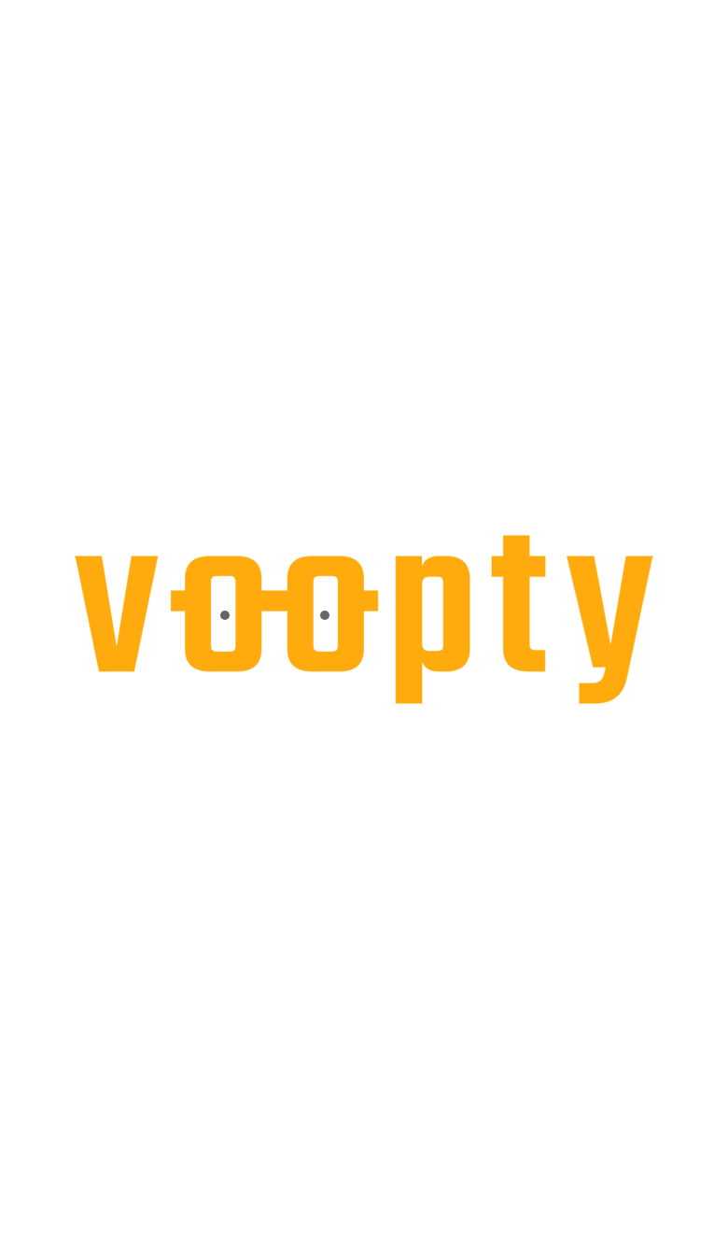
click at [55, 0] on div at bounding box center [364, 0] width 728 height 0
click at [60, 0] on div at bounding box center [364, 0] width 728 height 0
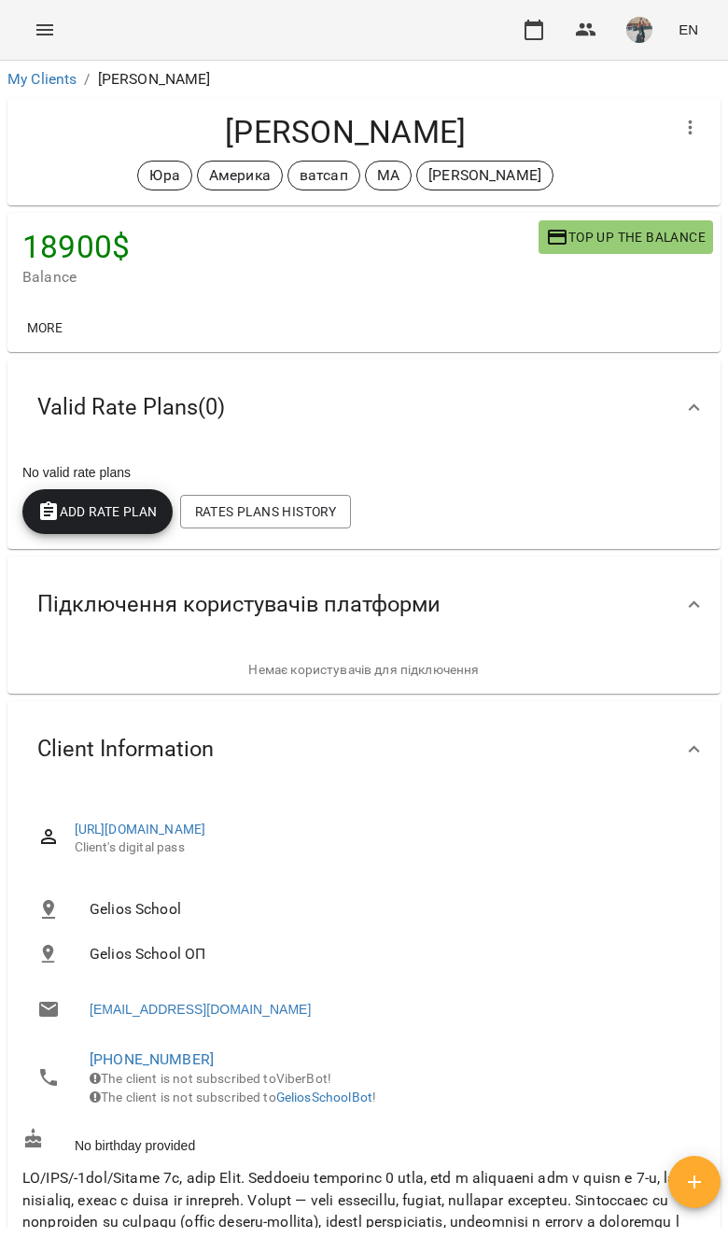
click at [49, 23] on icon "Menu" at bounding box center [45, 30] width 22 height 22
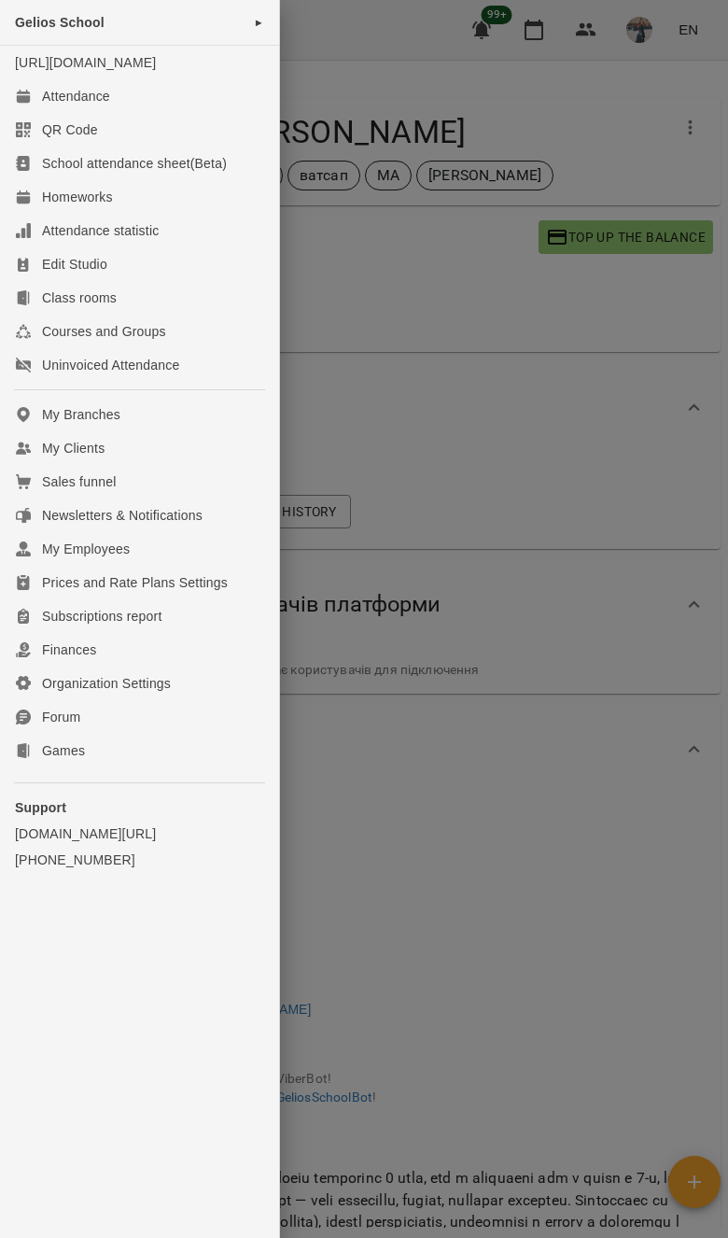
click at [148, 70] on link "[URL][DOMAIN_NAME]" at bounding box center [85, 62] width 141 height 15
click at [168, 113] on link "Attendance" at bounding box center [139, 96] width 279 height 34
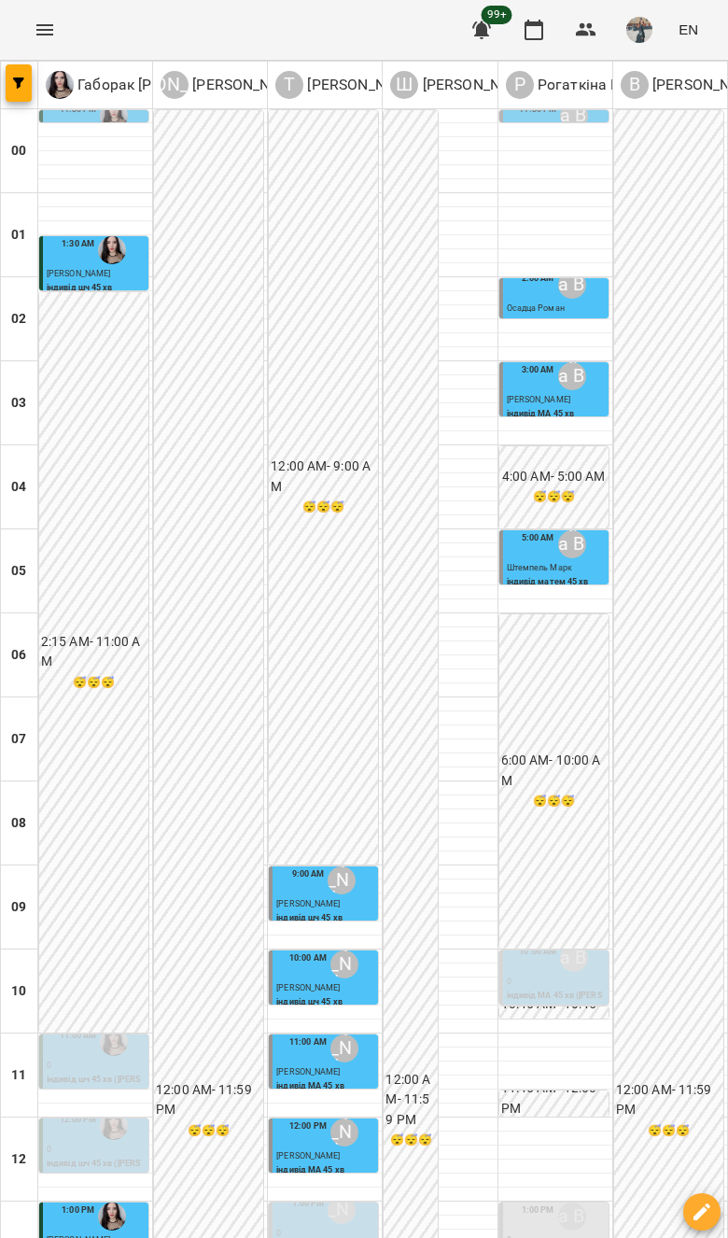
scroll to position [992, 0]
type input "**********"
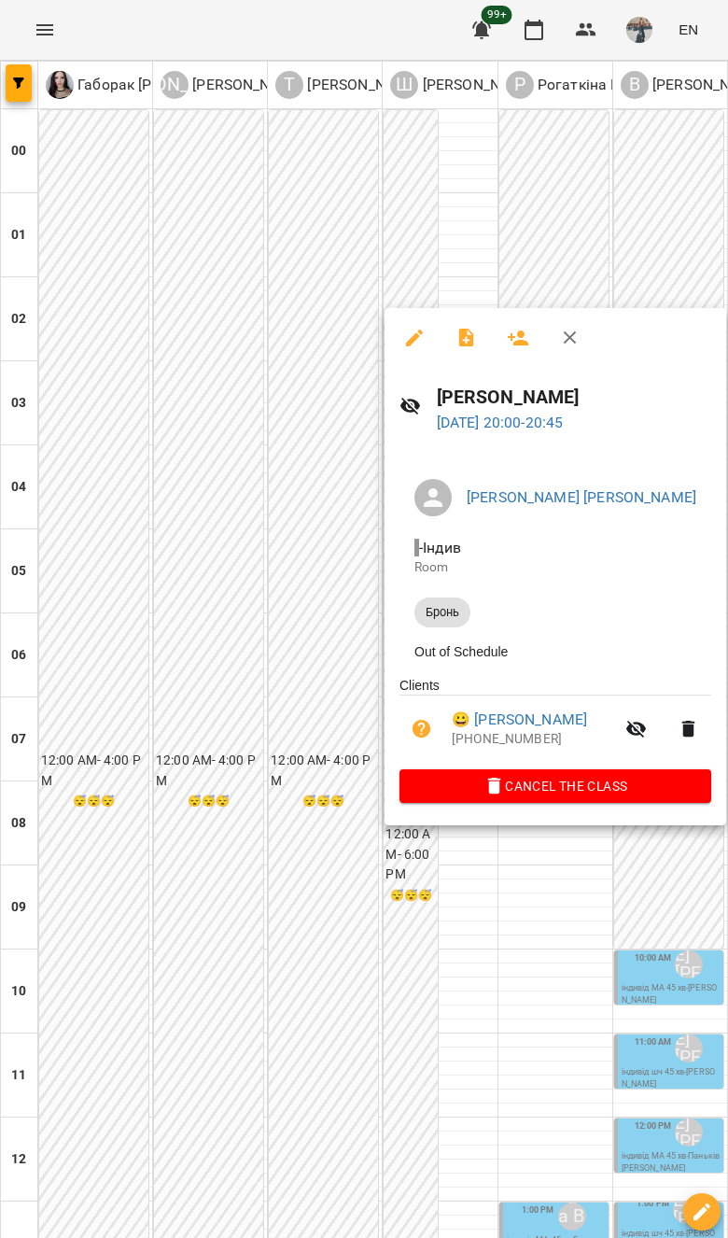
click at [470, 993] on div at bounding box center [364, 619] width 728 height 1238
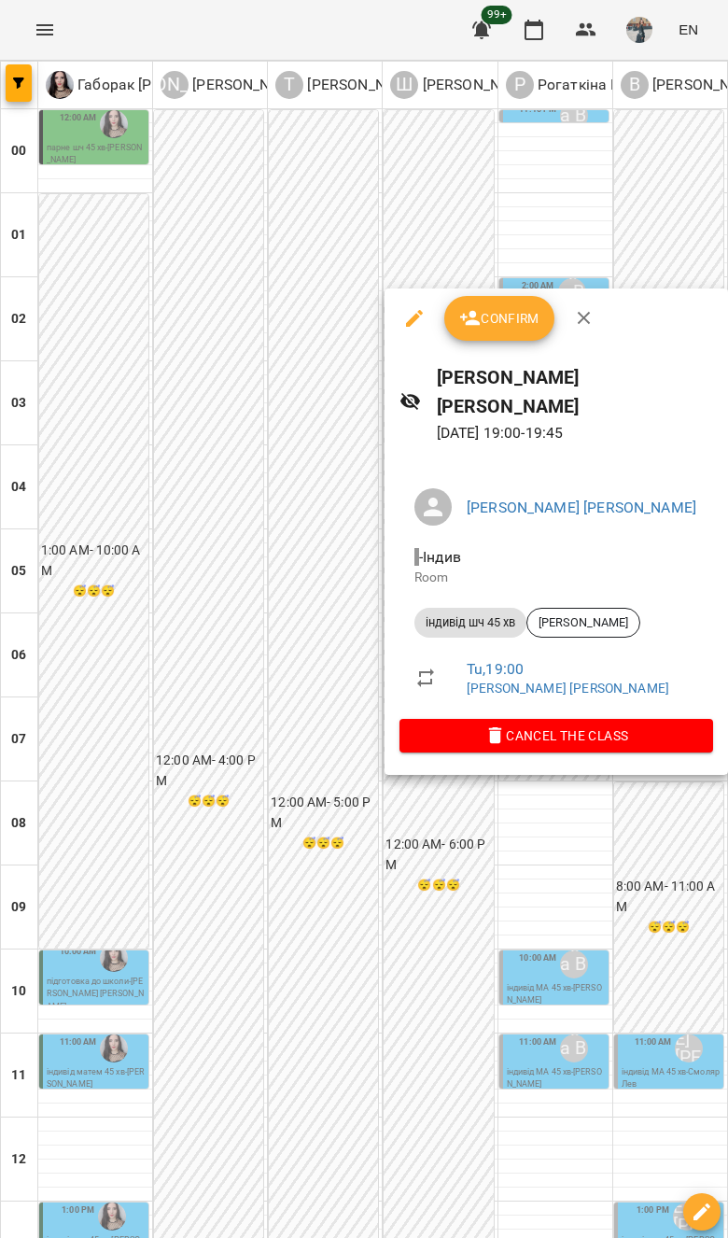
click at [494, 725] on span "Cancel the class" at bounding box center [557, 736] width 284 height 22
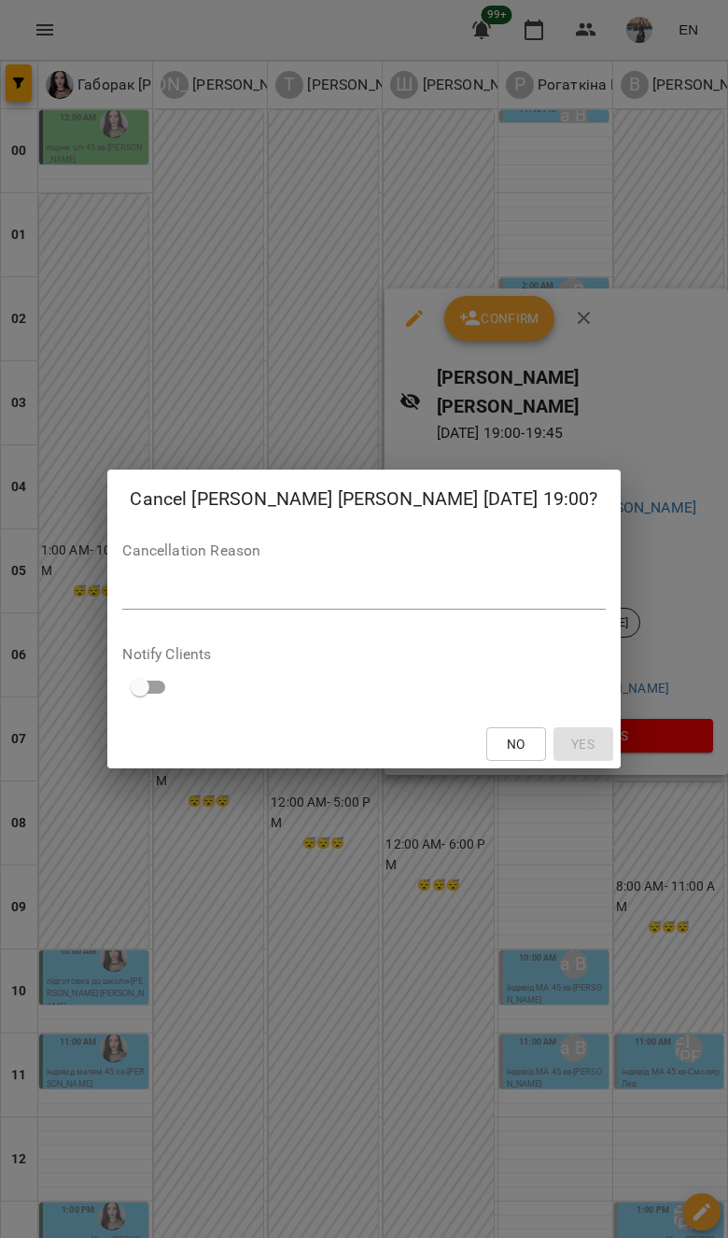
click at [441, 937] on div "Cancel [PERSON_NAME] [PERSON_NAME] [DATE] 19:00? Cancellation Reason * Notify C…" at bounding box center [364, 619] width 728 height 1238
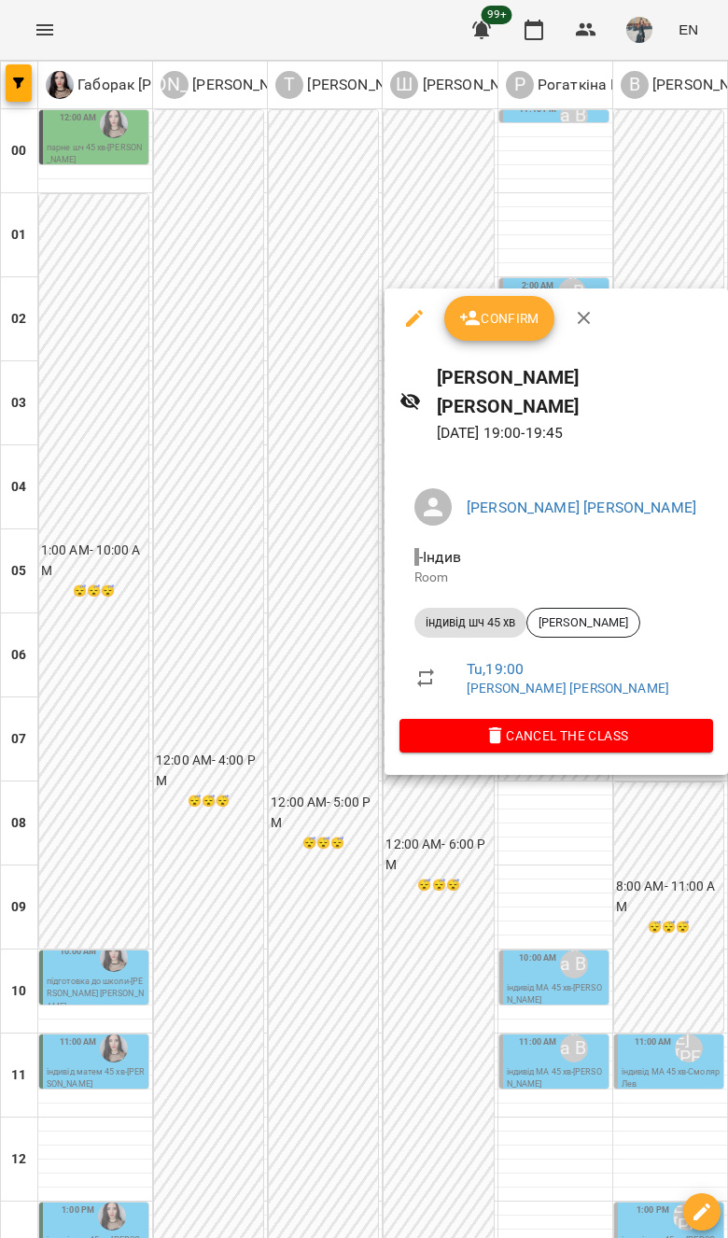
click at [378, 833] on div at bounding box center [364, 619] width 728 height 1238
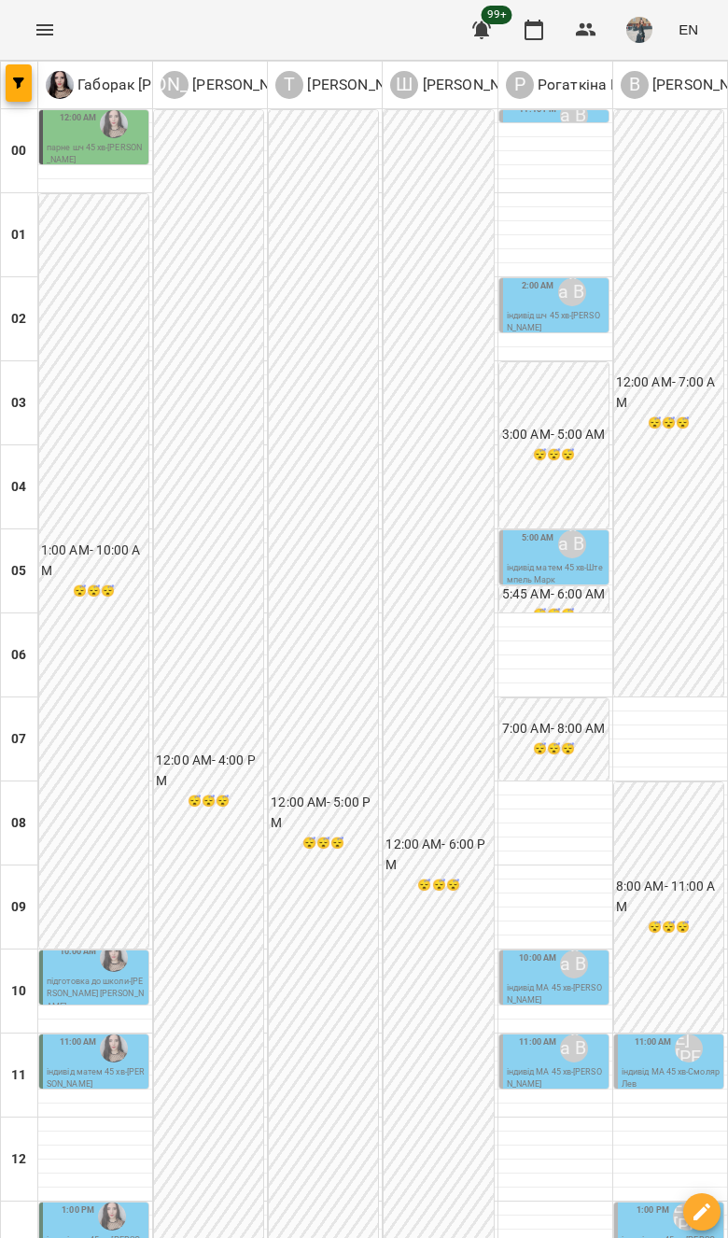
click at [53, 38] on icon "Menu" at bounding box center [45, 30] width 22 height 22
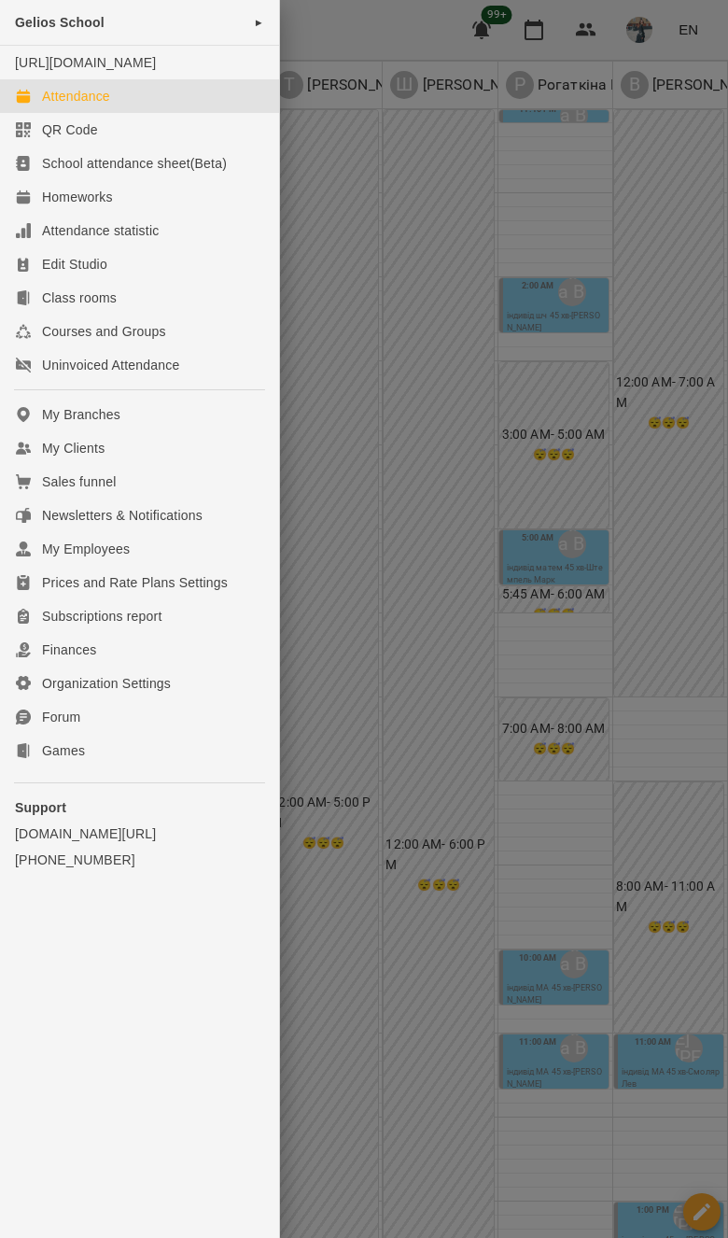
click at [203, 451] on link "My Clients" at bounding box center [139, 448] width 279 height 34
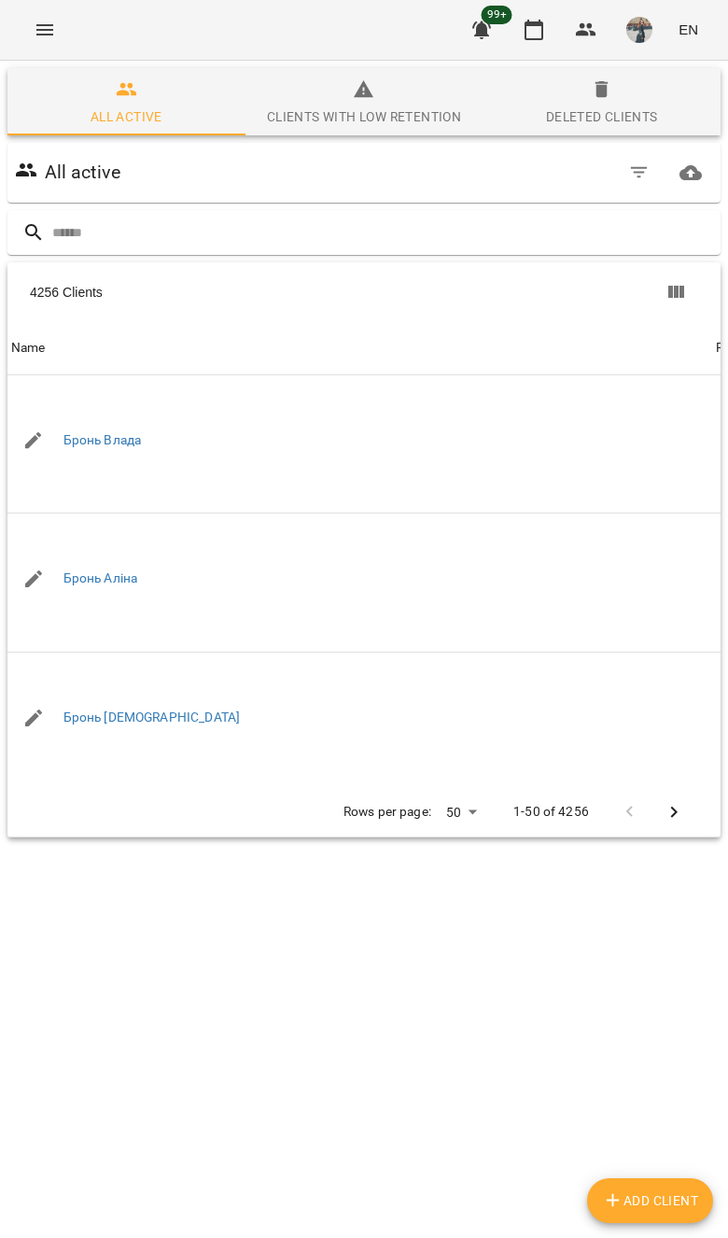
click at [447, 246] on input "text" at bounding box center [382, 233] width 661 height 31
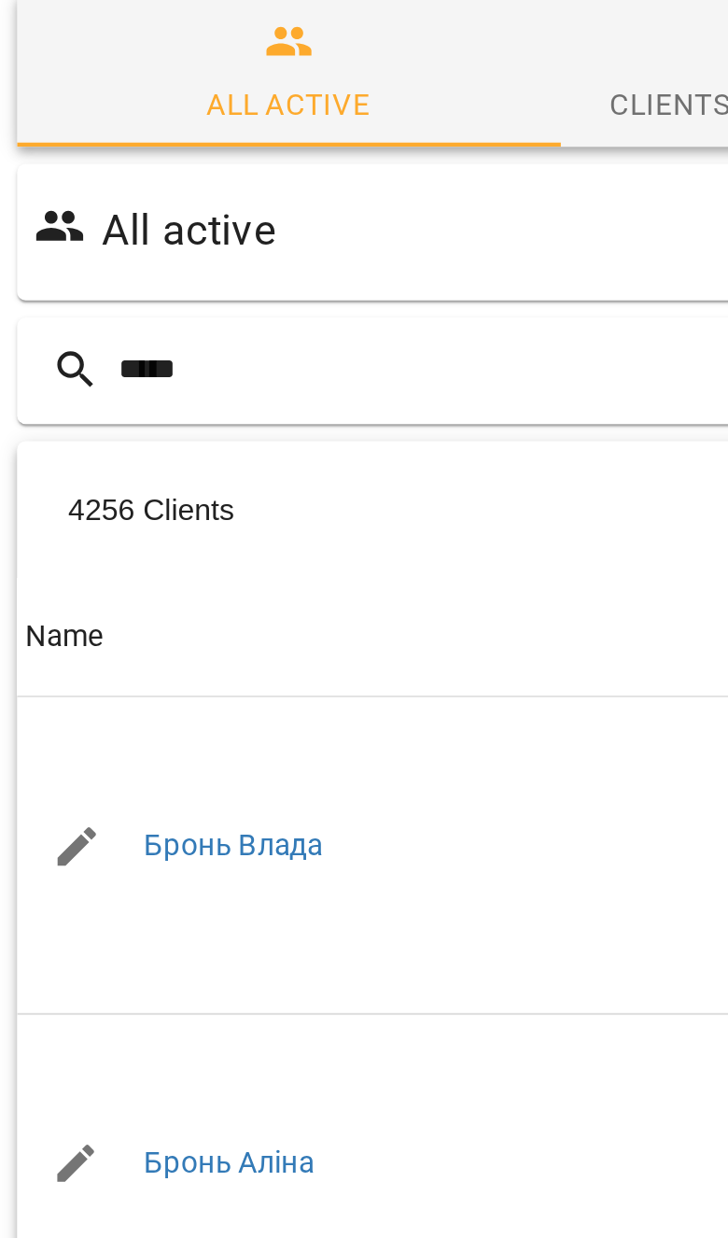
type input "*****"
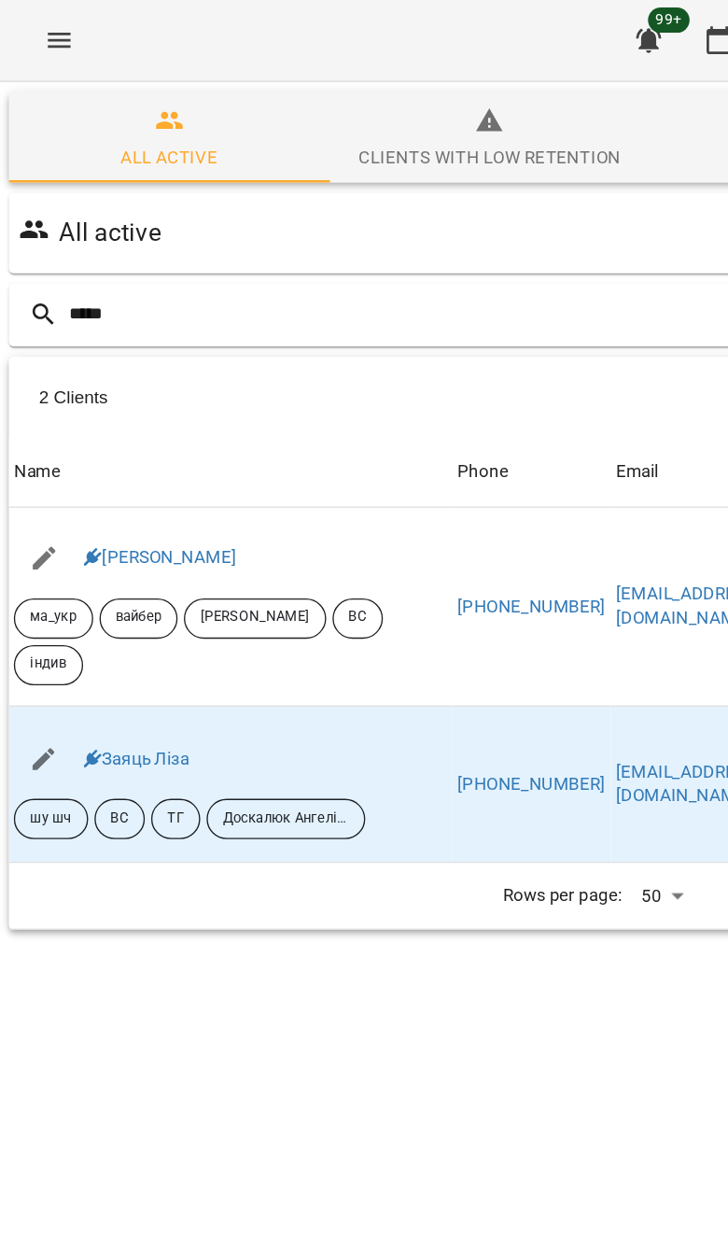
click at [122, 547] on div "Заяць Ліза" at bounding box center [171, 563] width 329 height 52
click at [126, 566] on link "Заяць Ліза" at bounding box center [103, 562] width 78 height 15
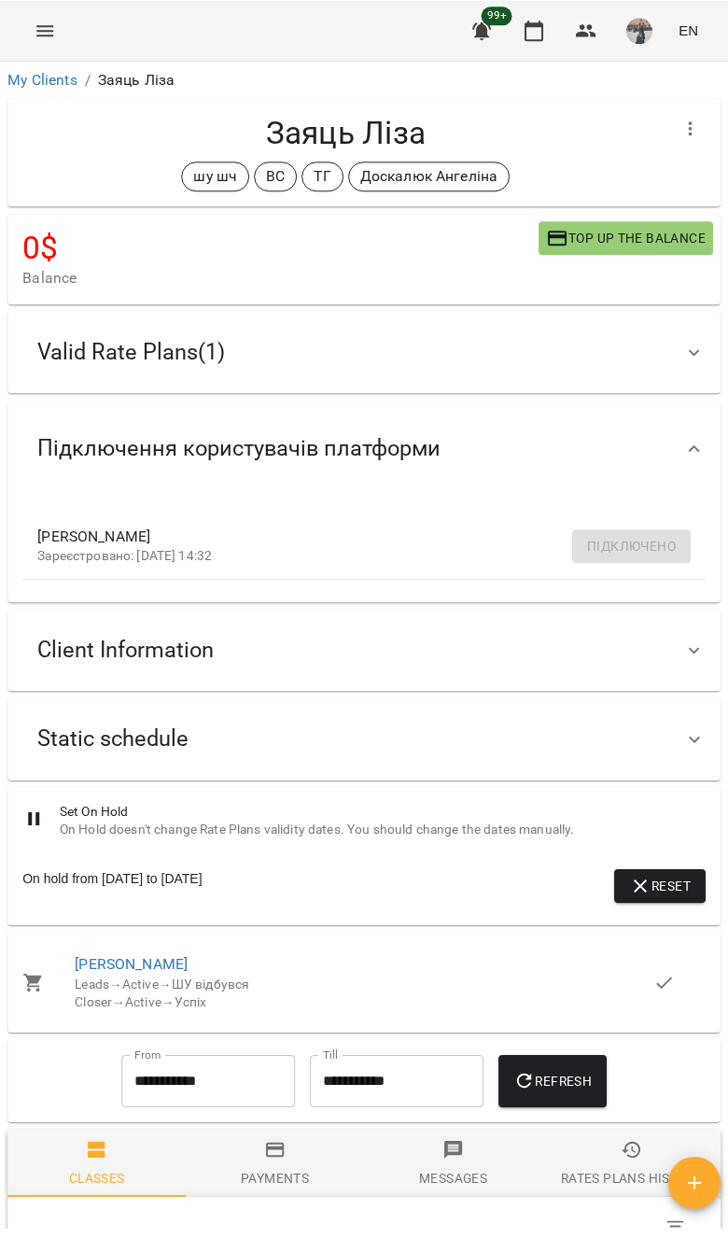
scroll to position [4, 0]
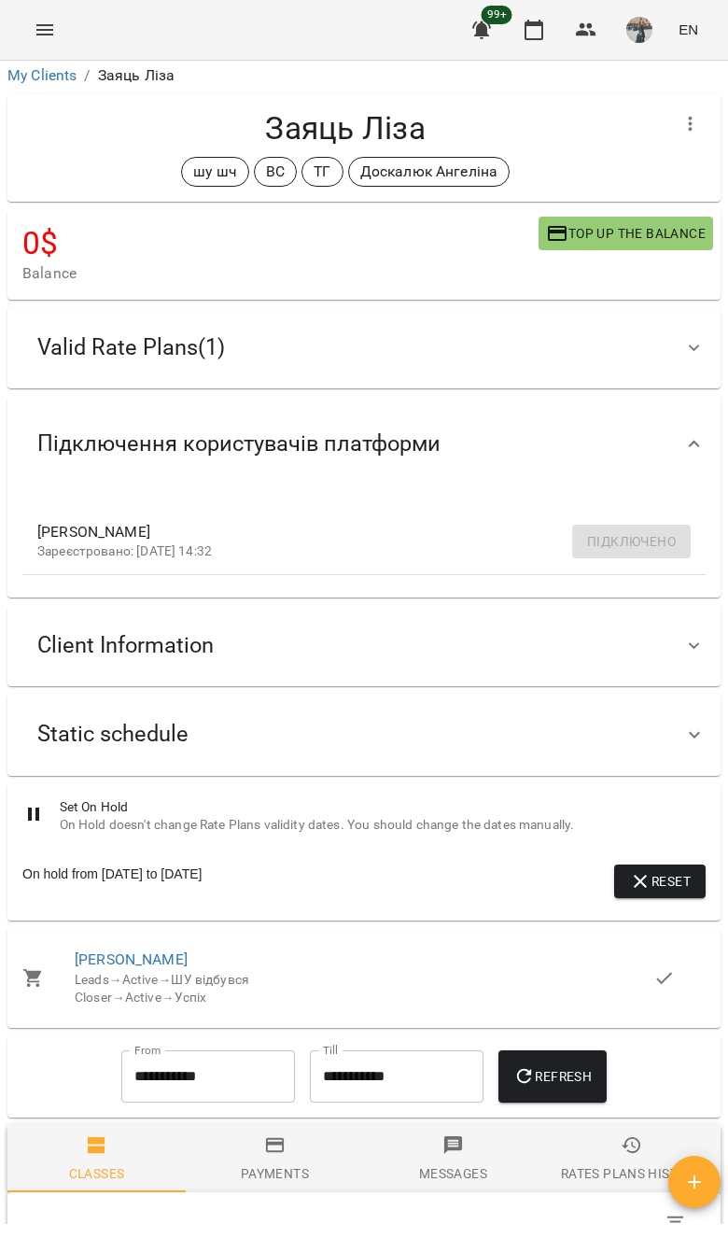
click at [642, 891] on button "Reset" at bounding box center [660, 882] width 92 height 34
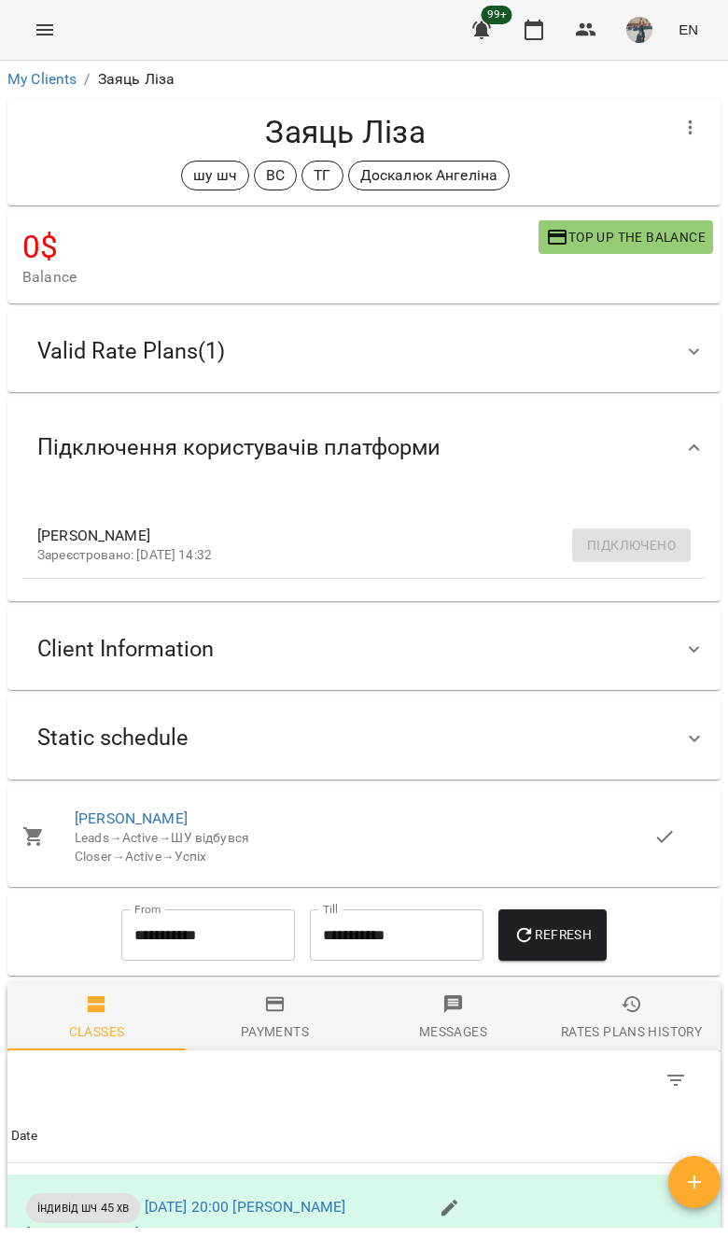
click at [682, 117] on icon "button" at bounding box center [691, 128] width 22 height 22
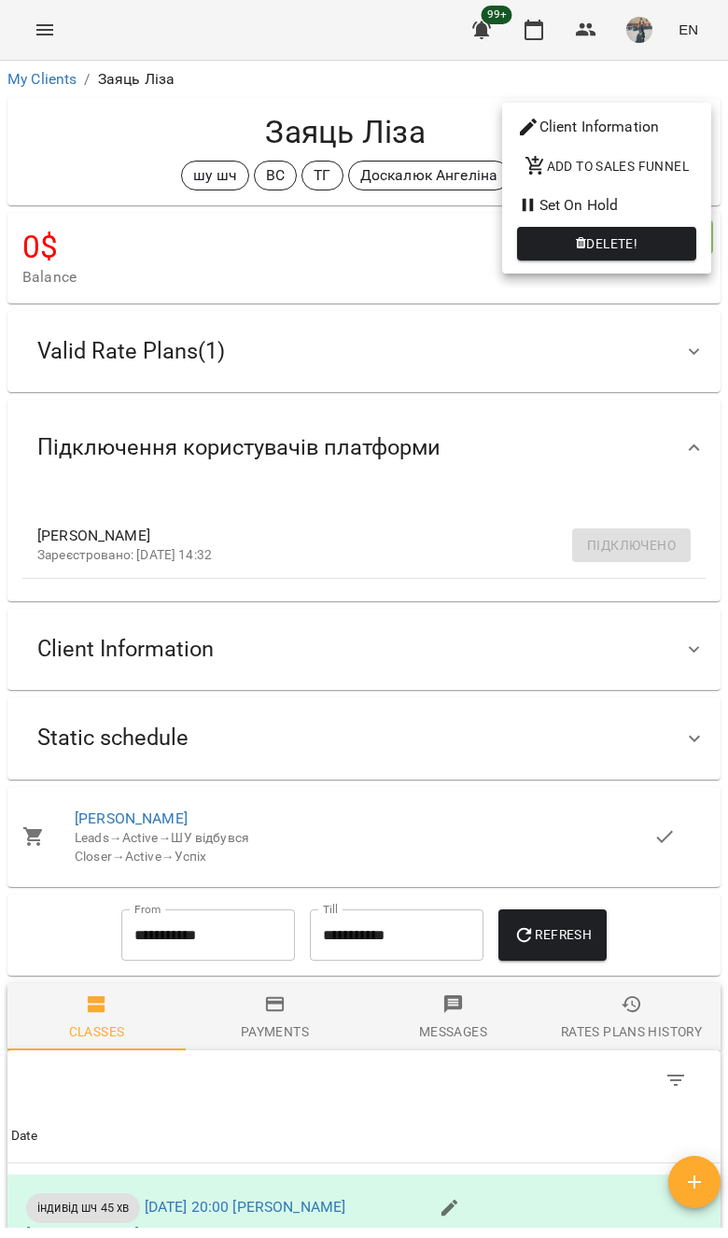
click at [642, 211] on li "Set On Hold" at bounding box center [606, 206] width 209 height 34
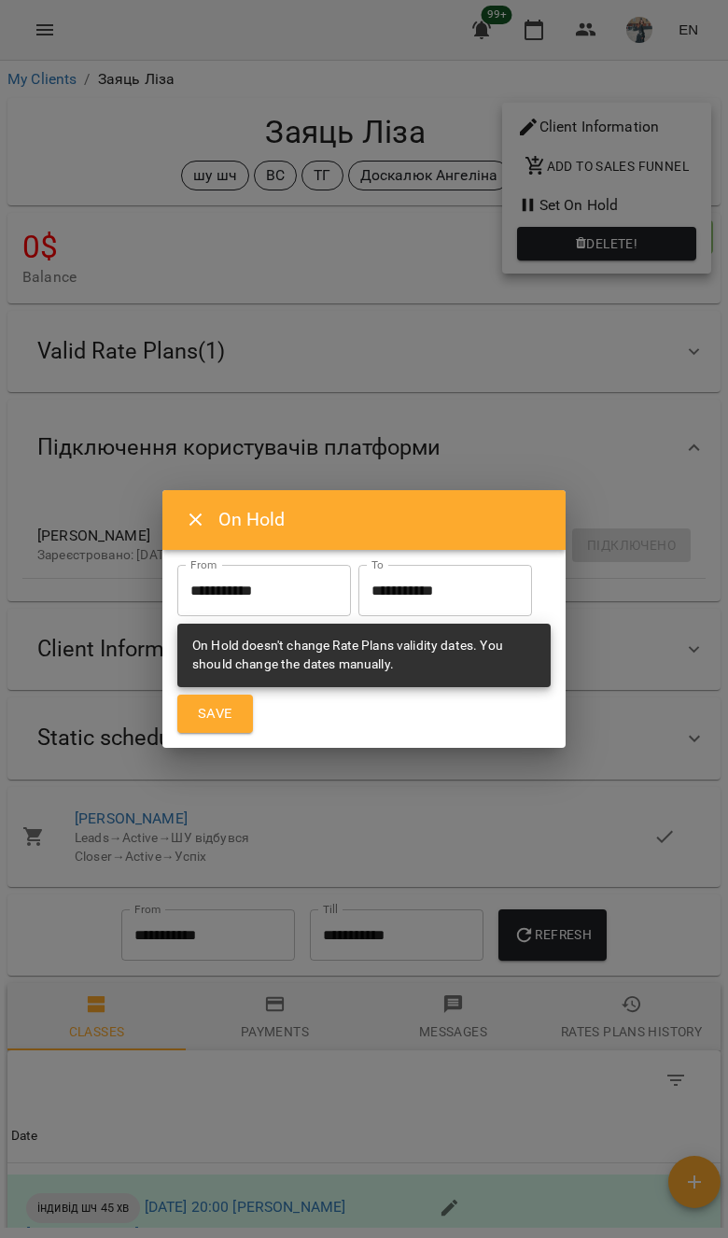
click at [298, 602] on input "**********" at bounding box center [264, 591] width 174 height 52
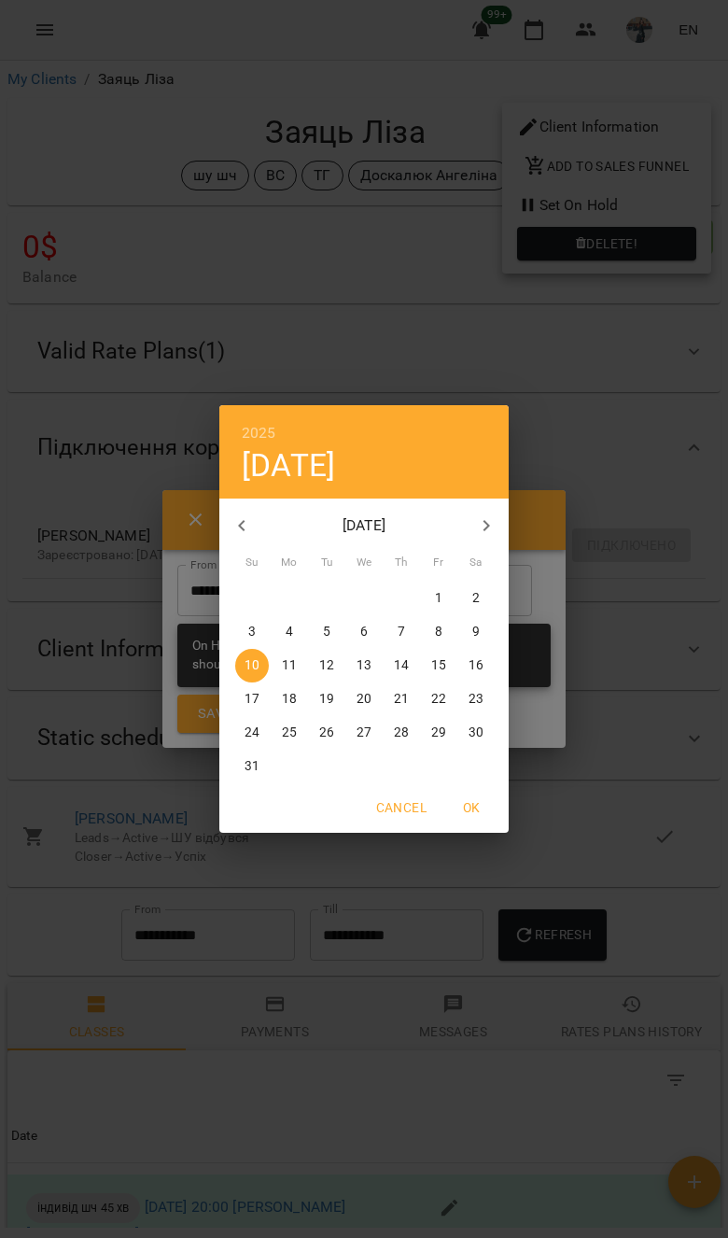
click at [380, 683] on div "20" at bounding box center [364, 700] width 37 height 34
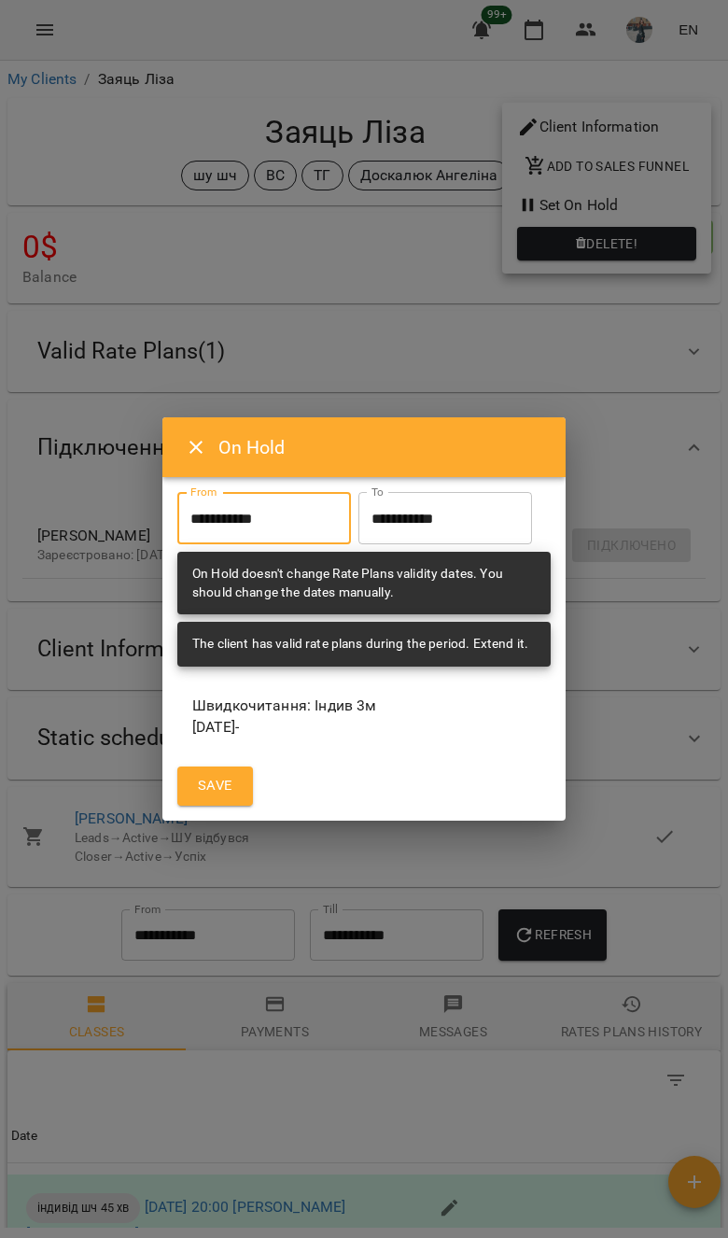
click at [290, 529] on input "**********" at bounding box center [264, 518] width 174 height 52
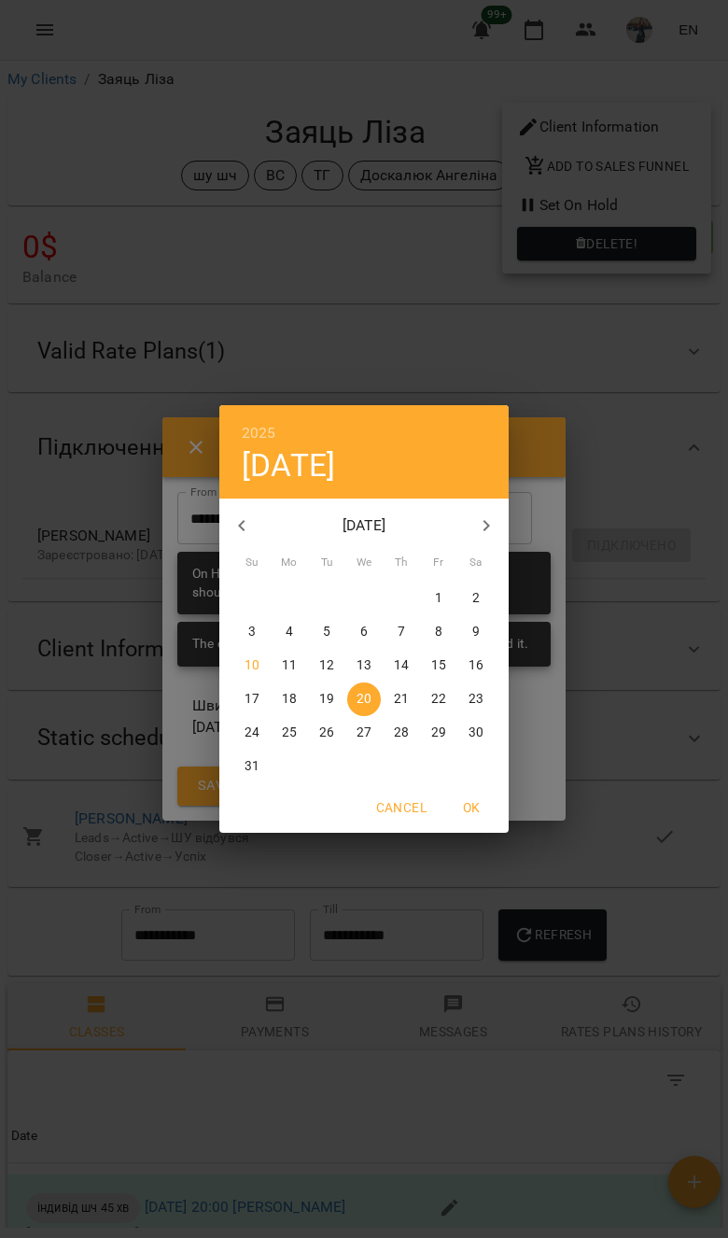
click at [368, 671] on p "13" at bounding box center [364, 666] width 15 height 19
type input "**********"
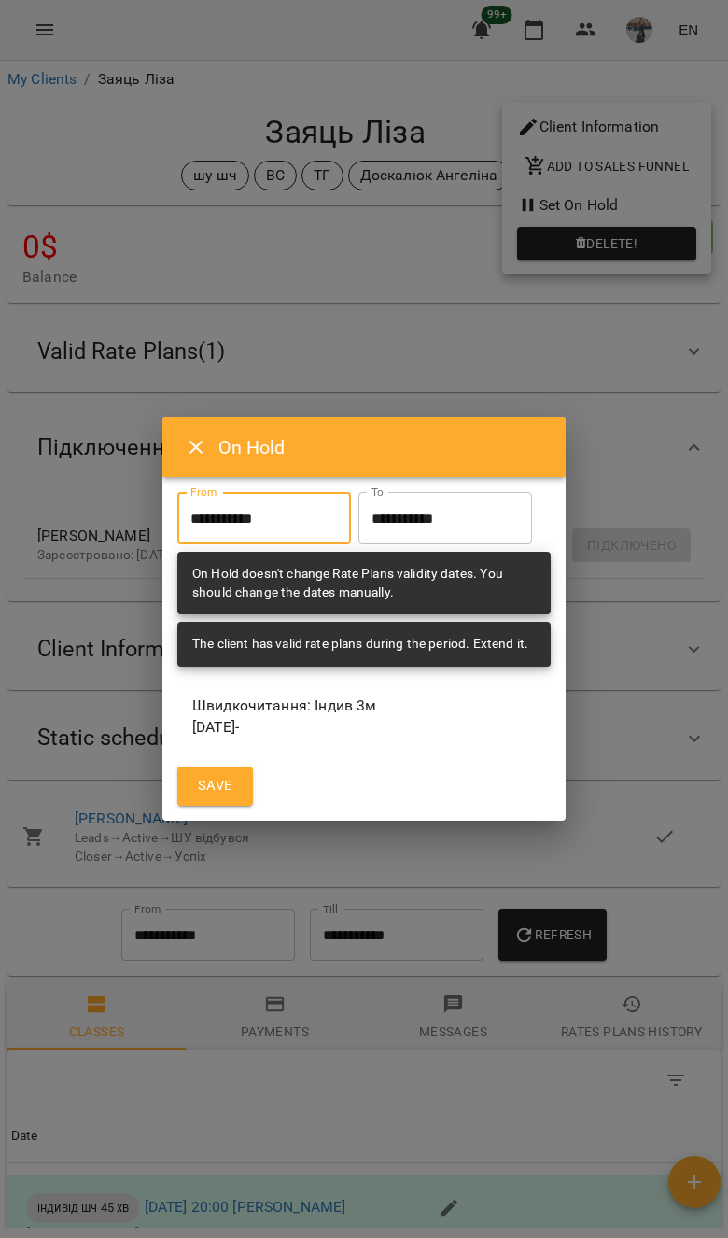
click at [468, 512] on input "**********" at bounding box center [446, 518] width 174 height 52
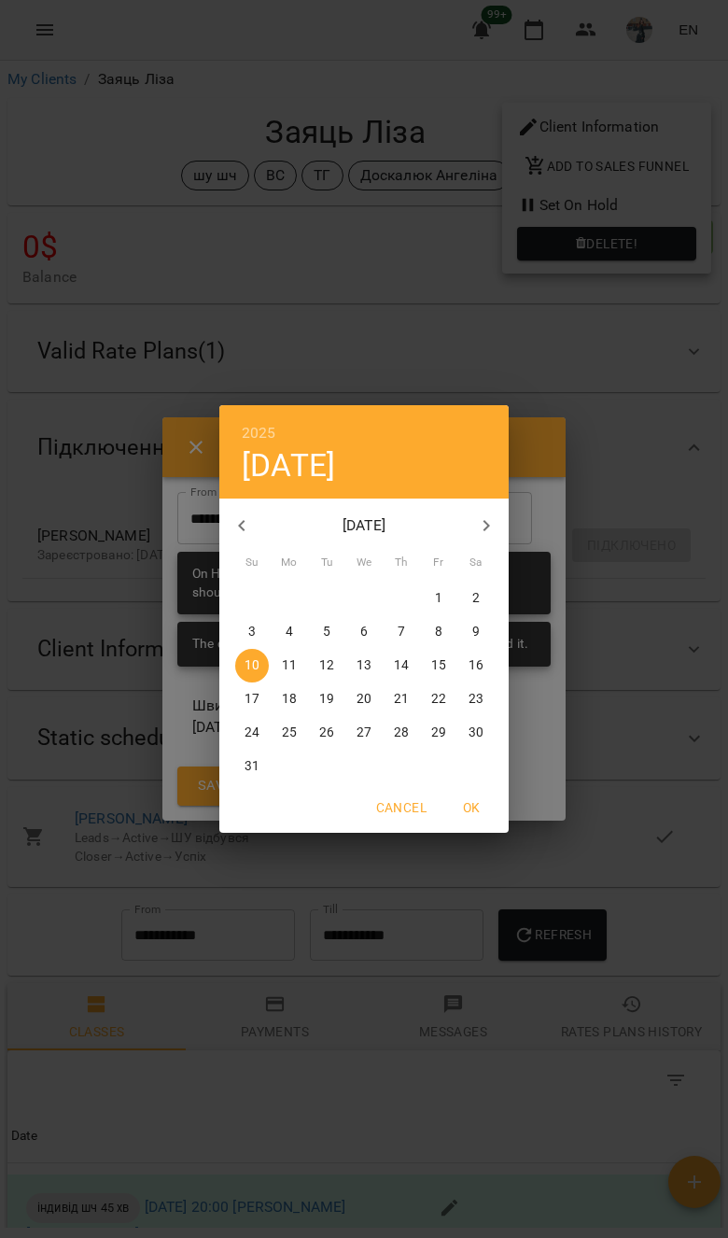
click at [226, 789] on div "Cancel OK" at bounding box center [364, 808] width 290 height 49
click at [260, 770] on span "31" at bounding box center [252, 766] width 34 height 19
type input "**********"
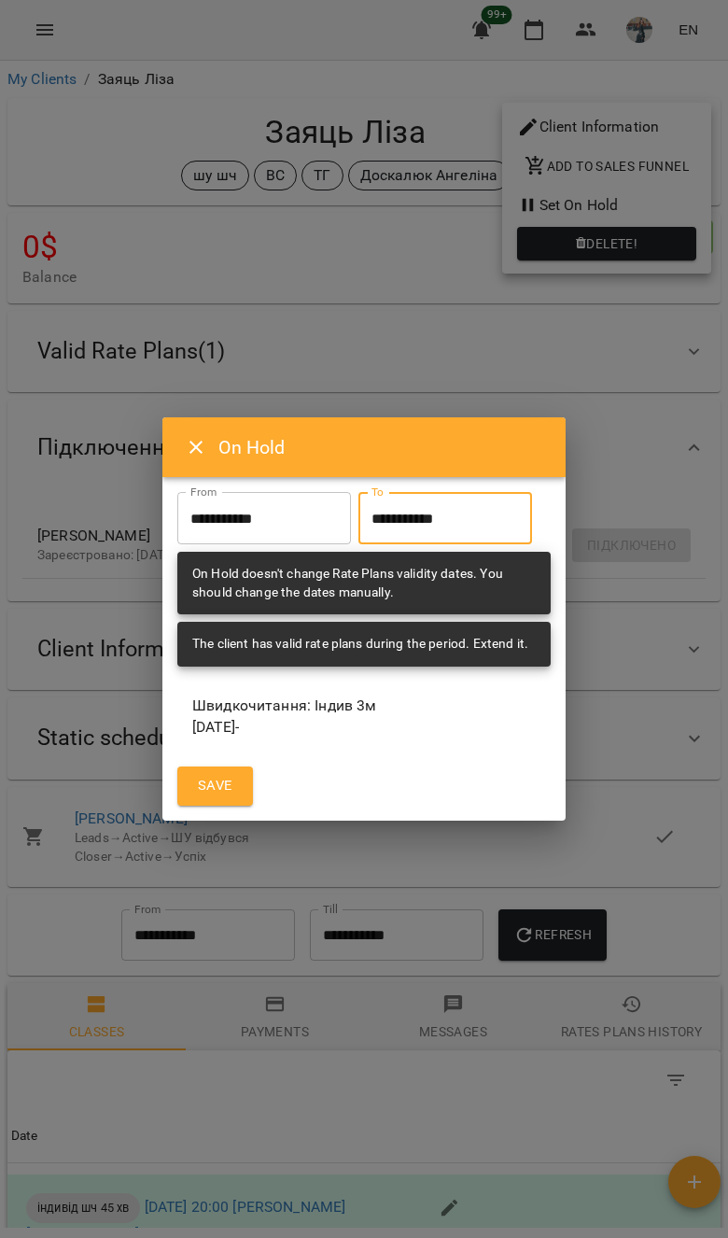
click at [225, 780] on span "Save" at bounding box center [215, 786] width 35 height 24
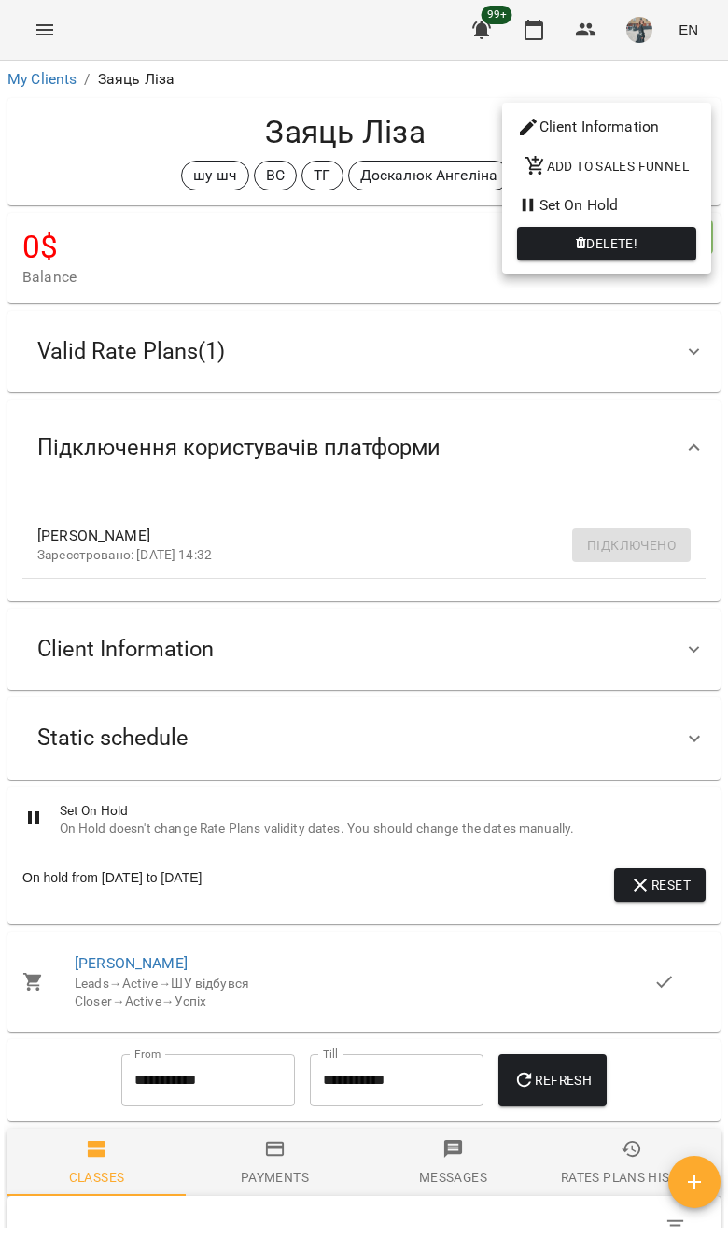
click at [413, 896] on div at bounding box center [364, 619] width 728 height 1238
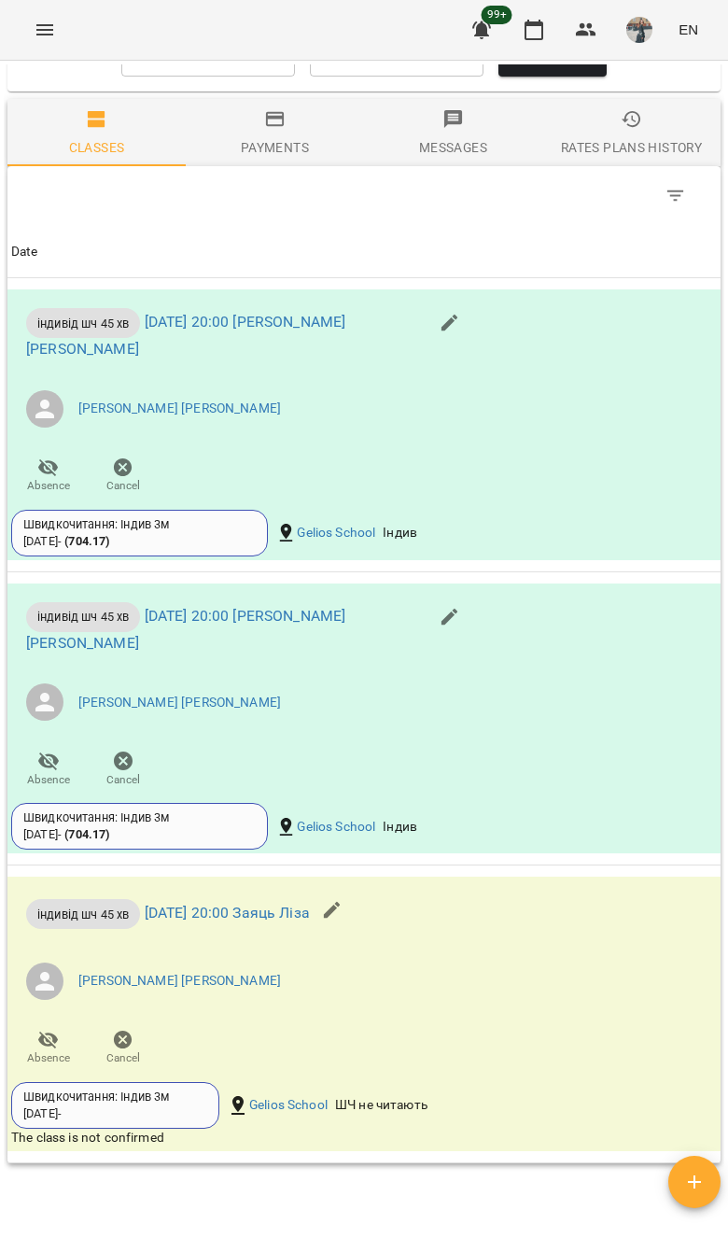
scroll to position [1029, 0]
click at [355, 907] on button "button" at bounding box center [332, 911] width 45 height 45
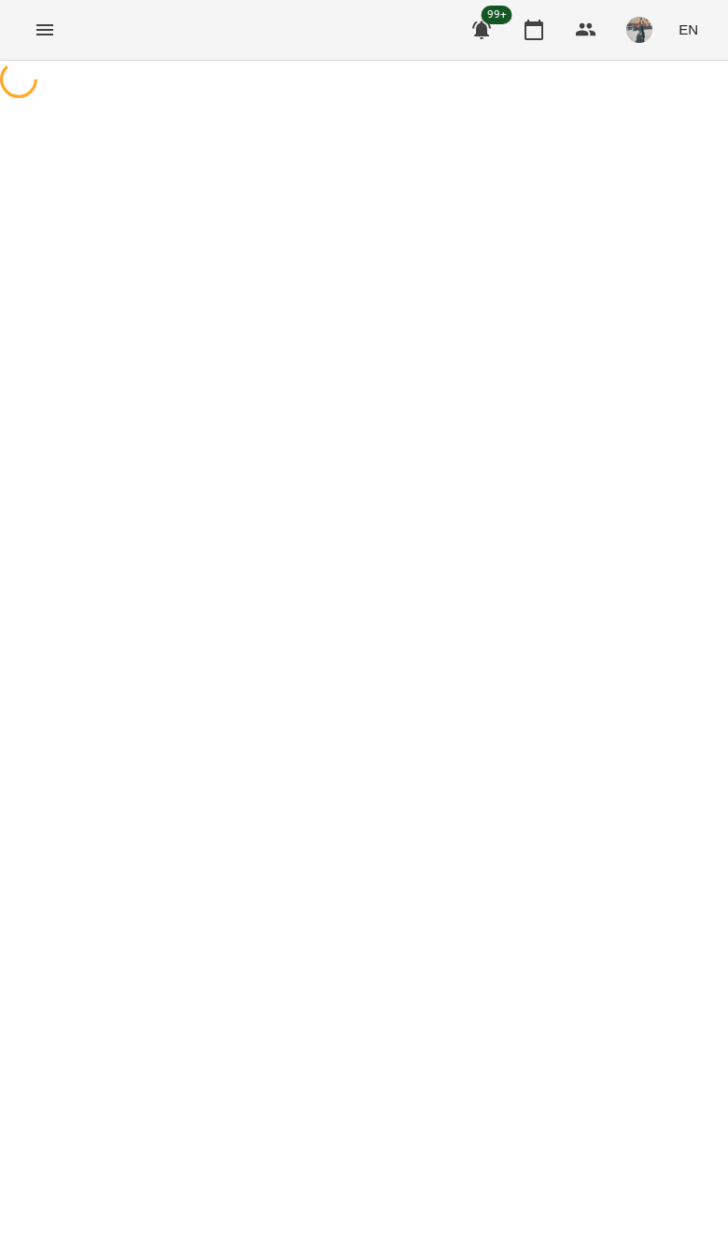
select select "**********"
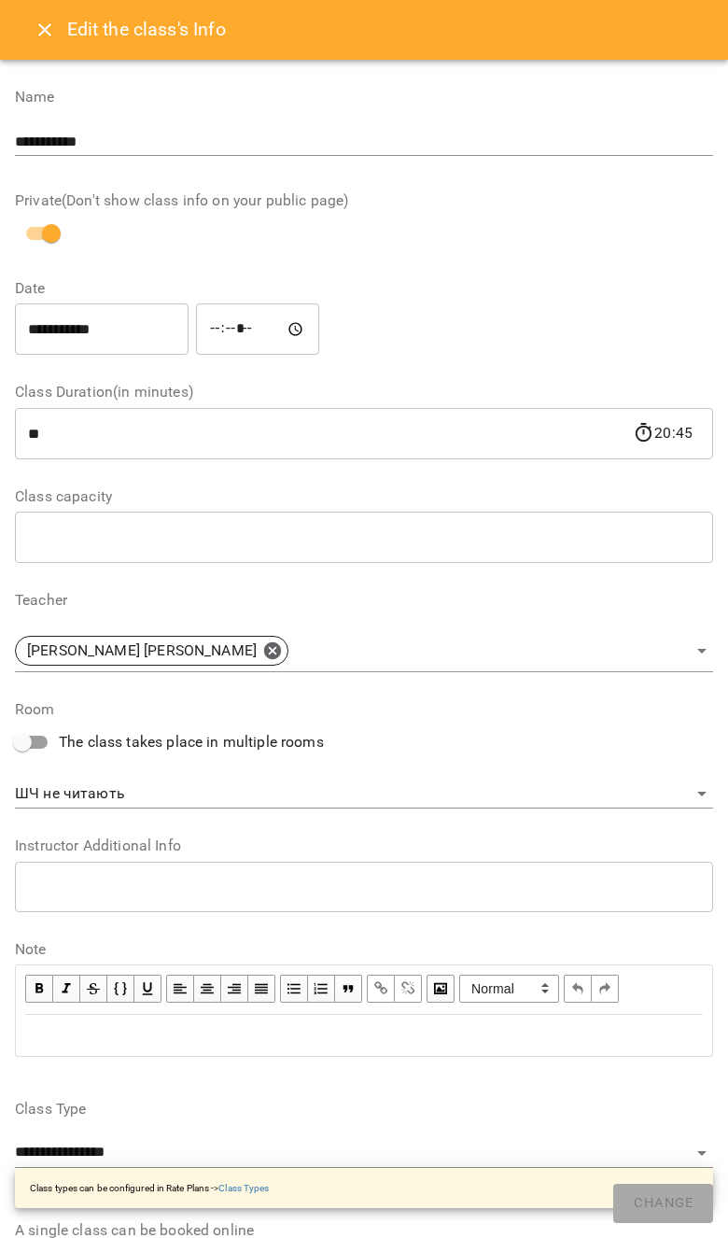
click at [128, 304] on input "**********" at bounding box center [102, 330] width 174 height 52
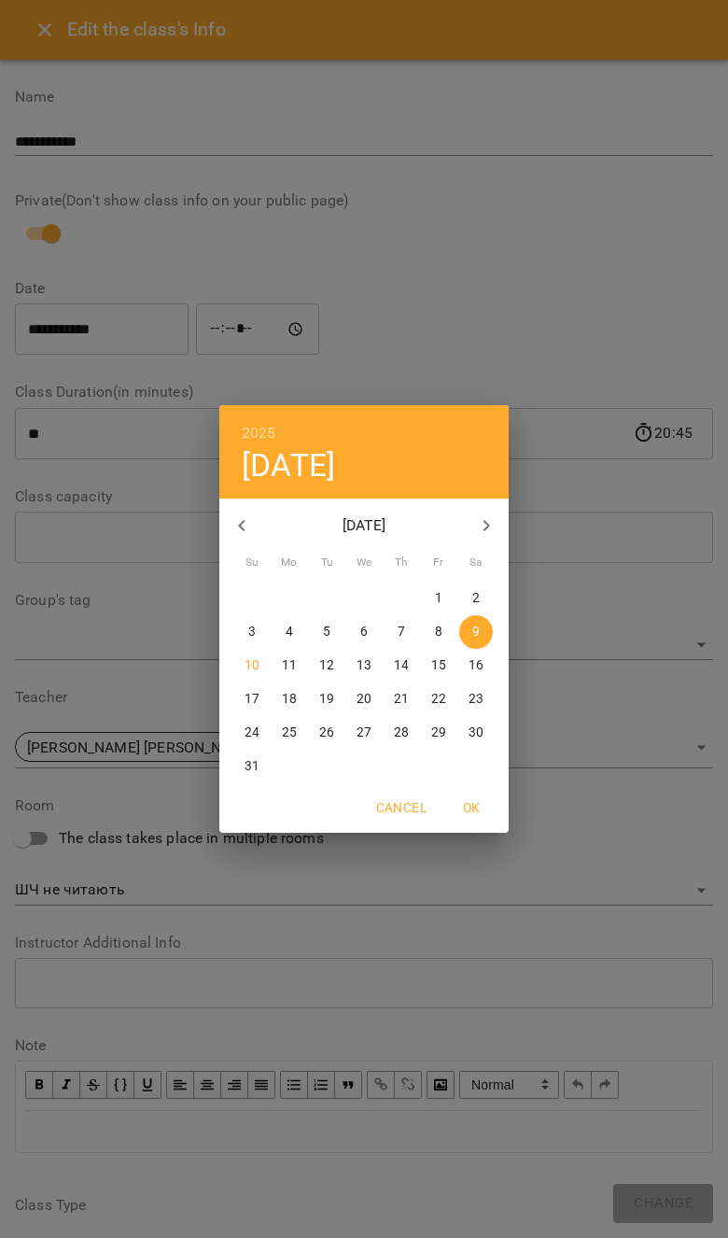
click at [327, 671] on p "12" at bounding box center [326, 666] width 15 height 19
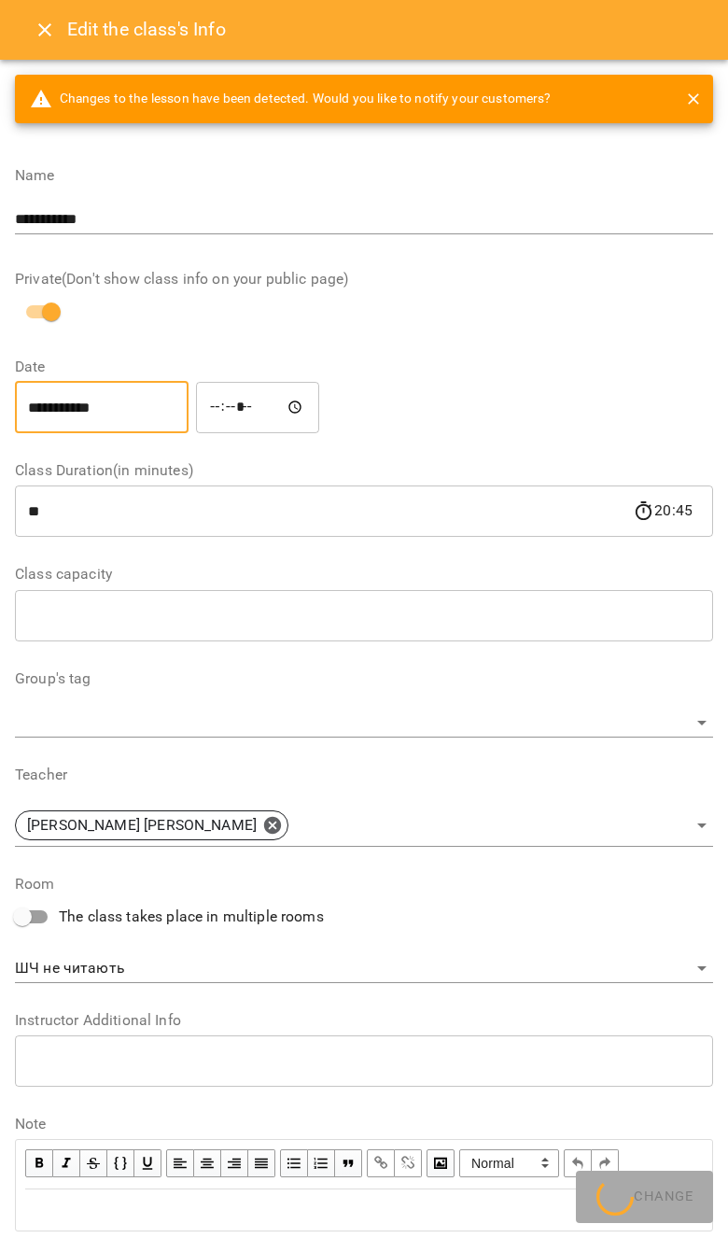
type input "**********"
click at [649, 1219] on button "Change" at bounding box center [664, 1203] width 100 height 39
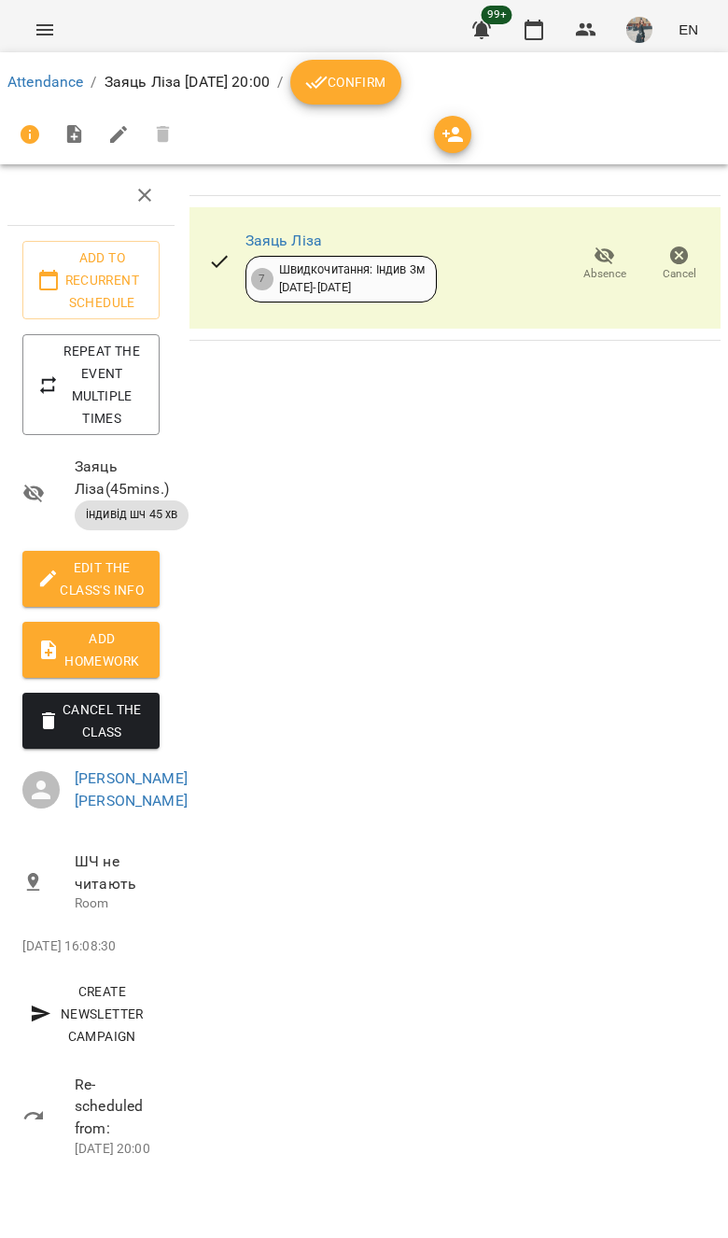
click at [70, 20] on div "For Business 99+ EN" at bounding box center [364, 30] width 728 height 60
click at [47, 31] on icon "Menu" at bounding box center [45, 30] width 22 height 22
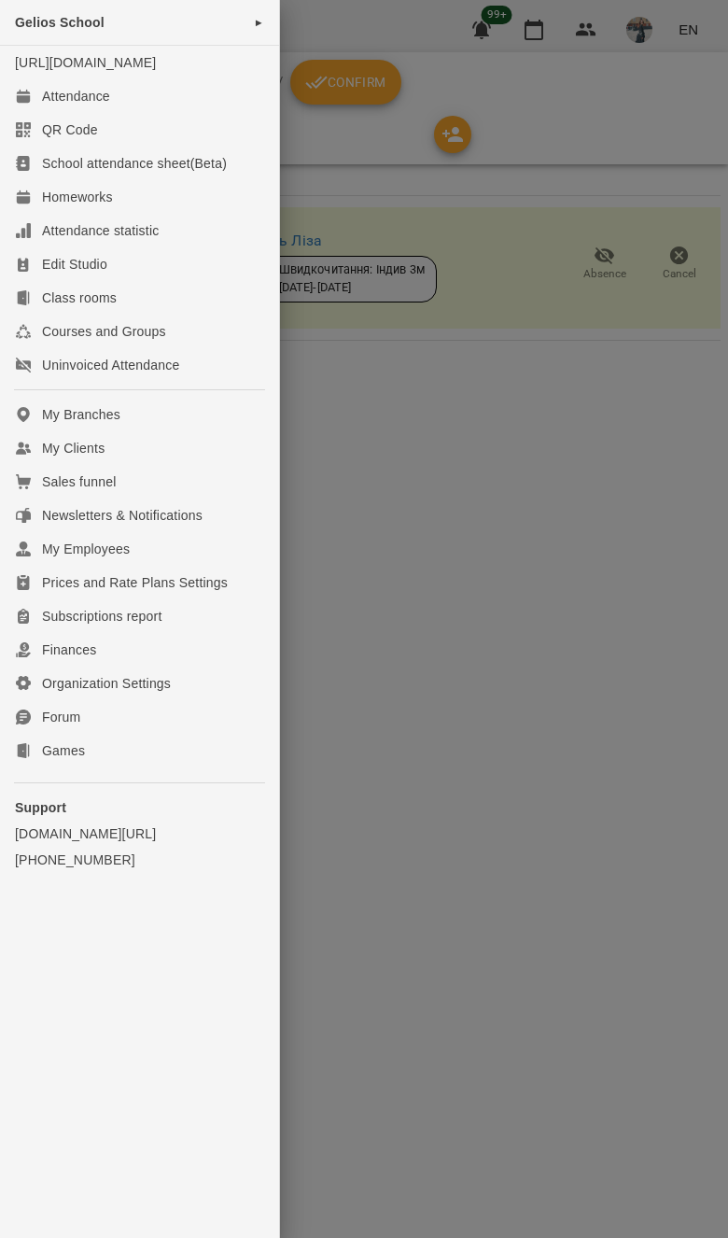
click at [180, 113] on link "Attendance" at bounding box center [139, 96] width 279 height 34
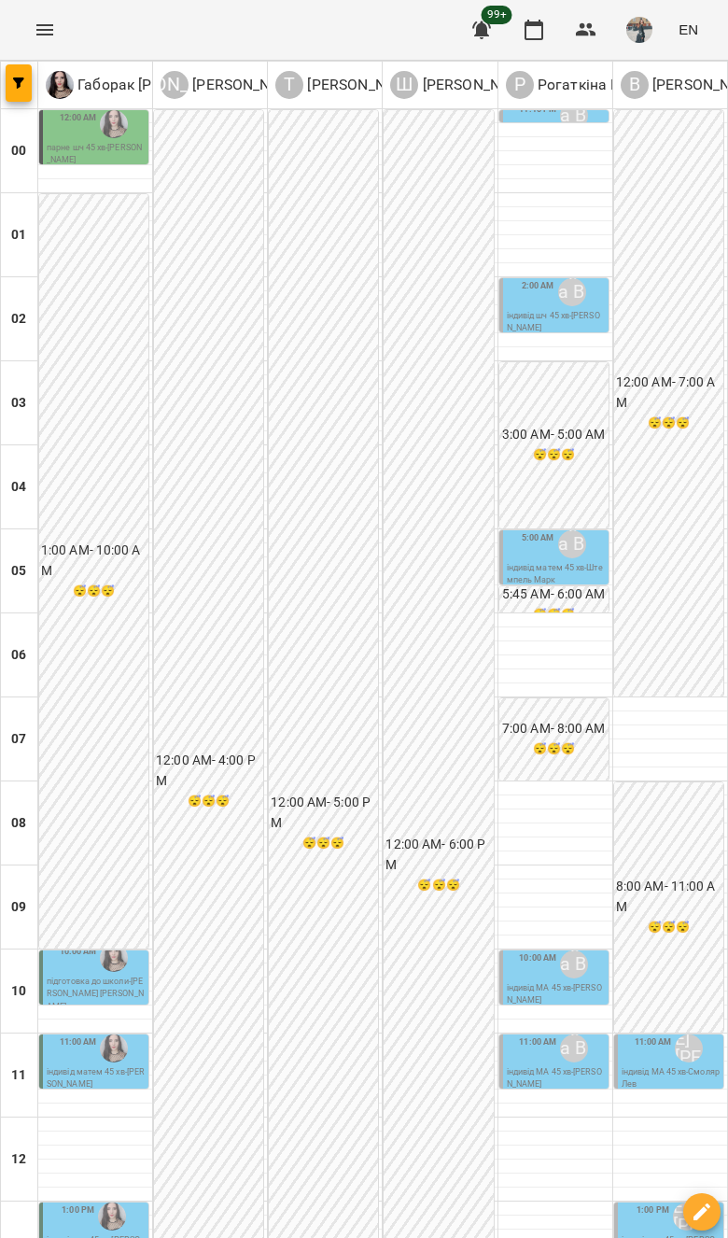
scroll to position [992, 0]
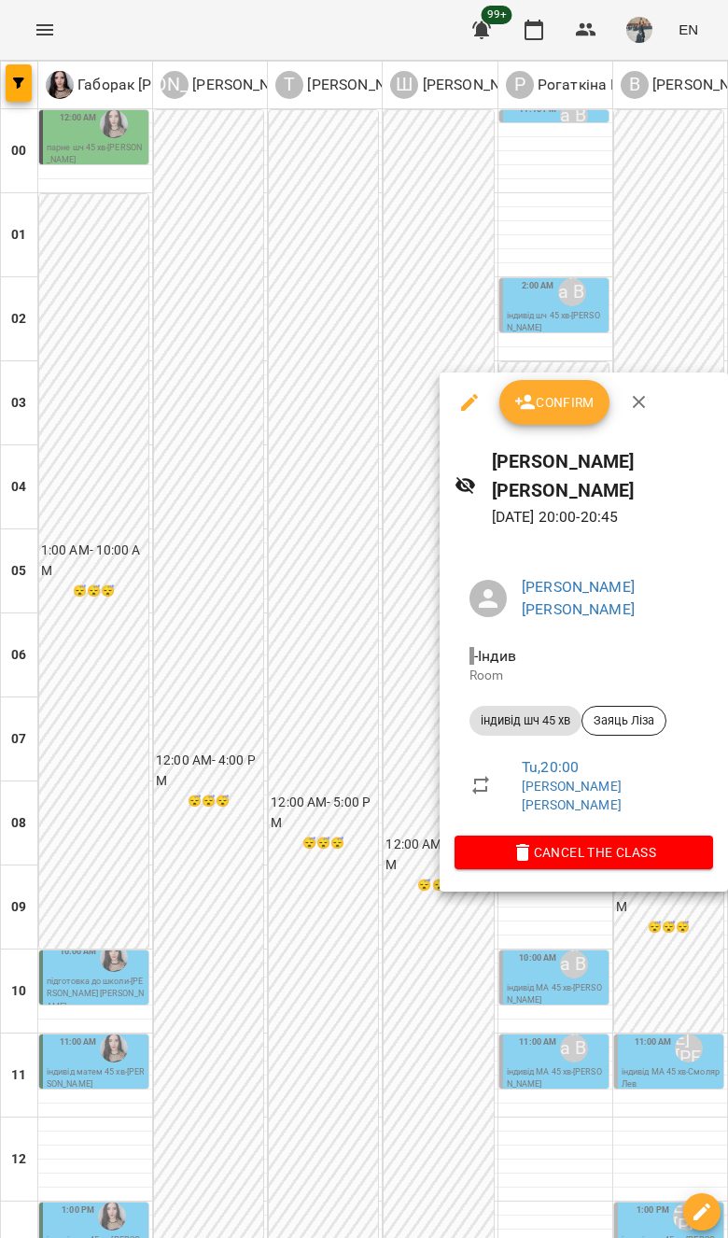
click at [464, 420] on button "button" at bounding box center [469, 402] width 45 height 45
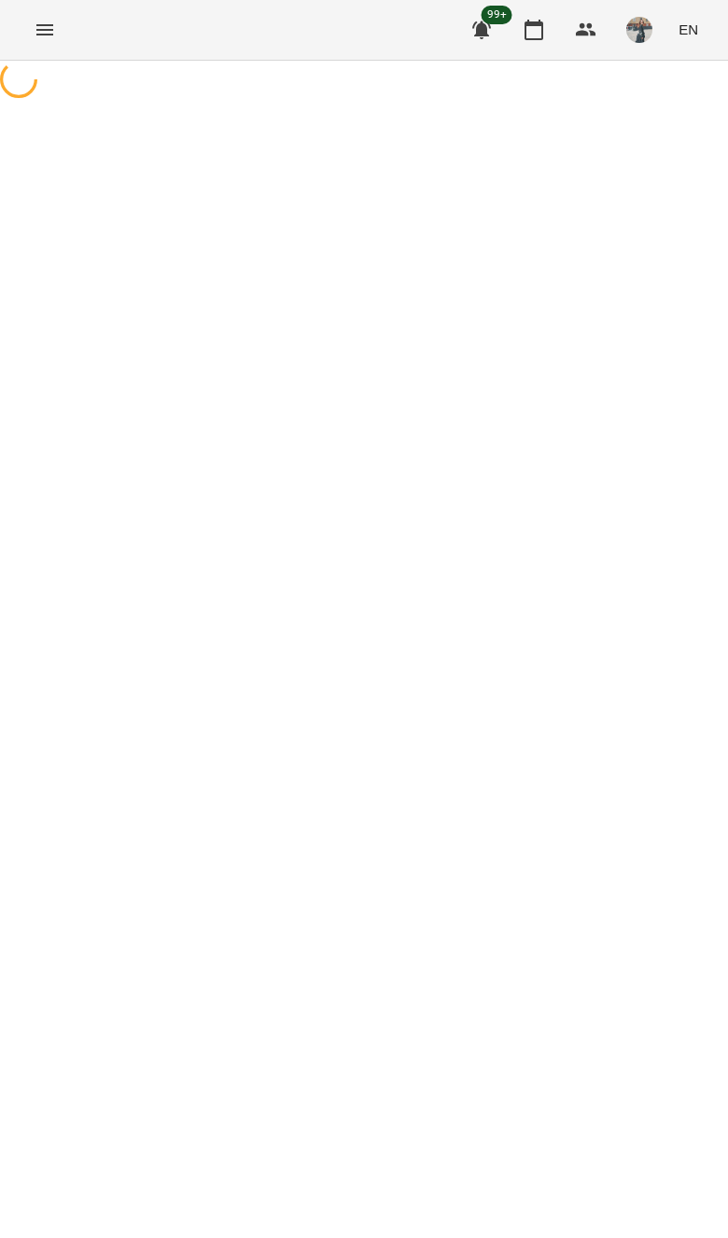
select select "**********"
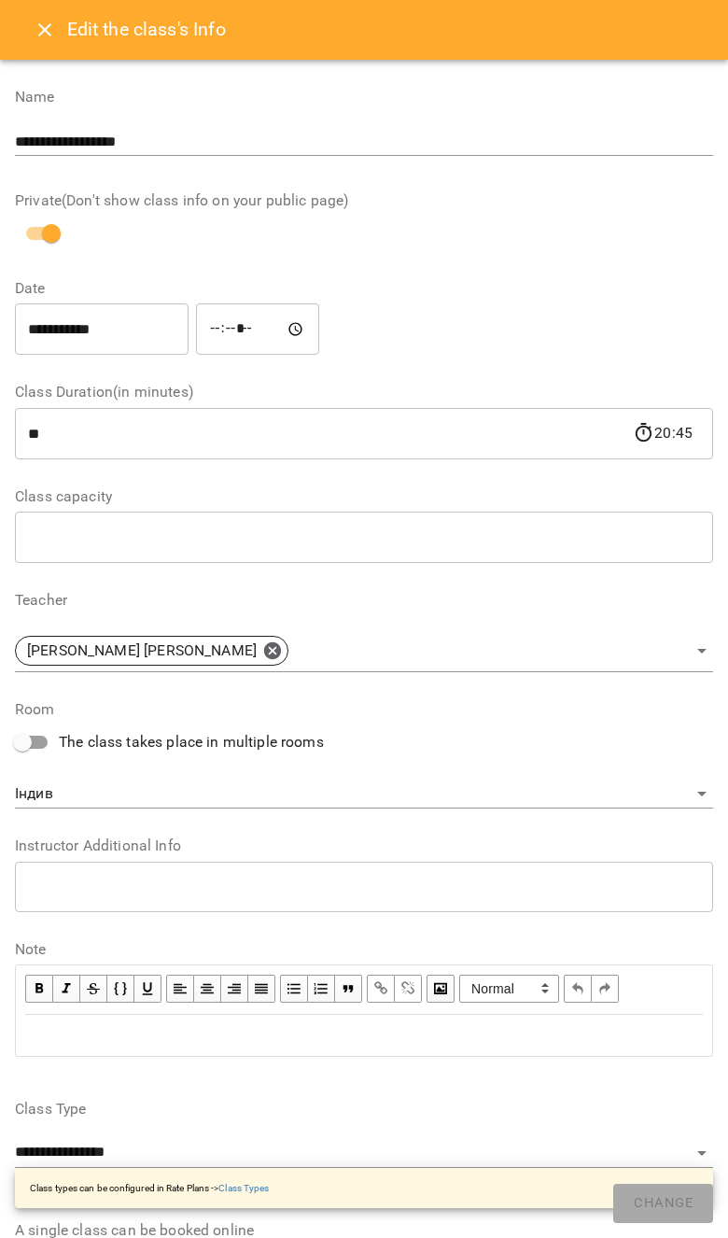
click at [41, 31] on icon "Close" at bounding box center [45, 30] width 22 height 22
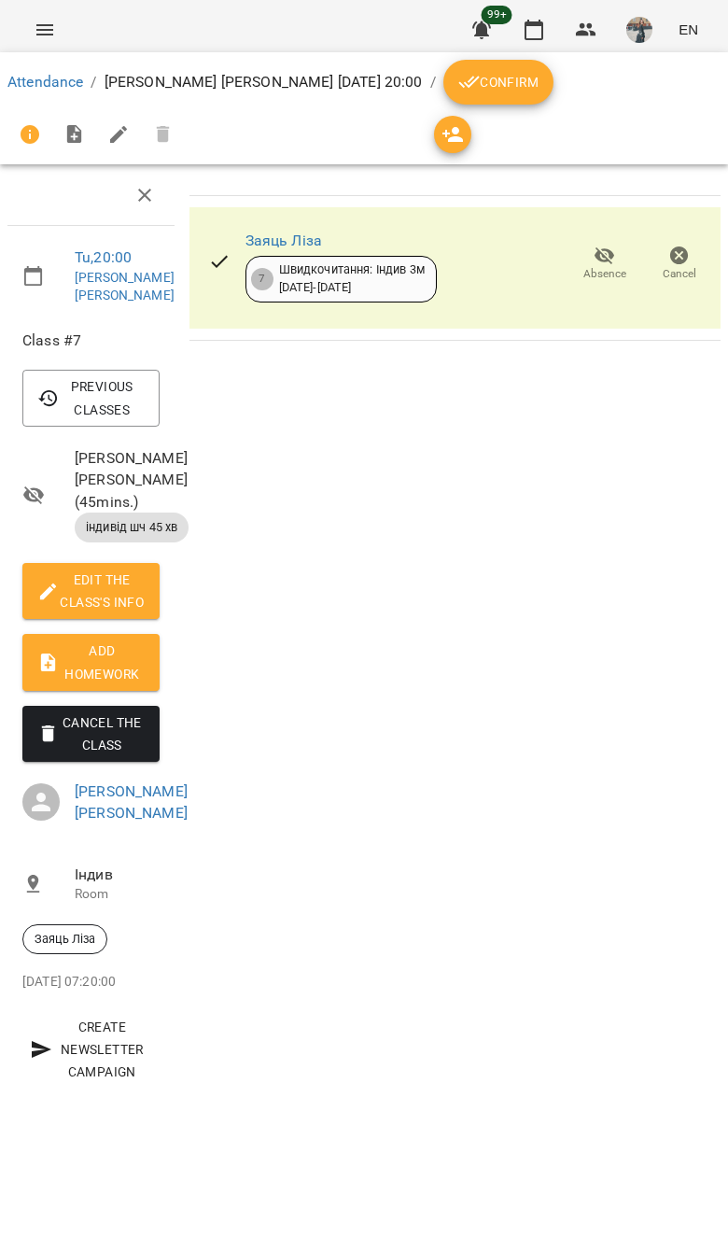
click at [684, 261] on icon "button" at bounding box center [680, 256] width 19 height 19
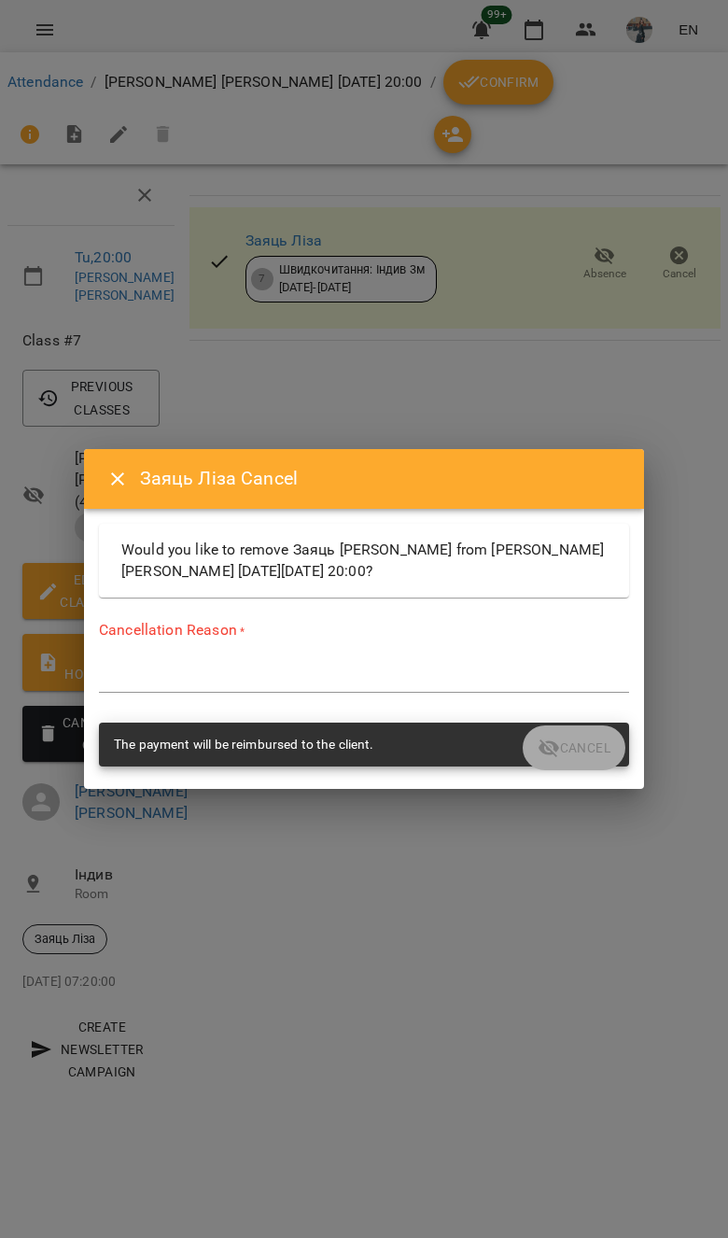
click at [320, 684] on textarea at bounding box center [364, 678] width 530 height 17
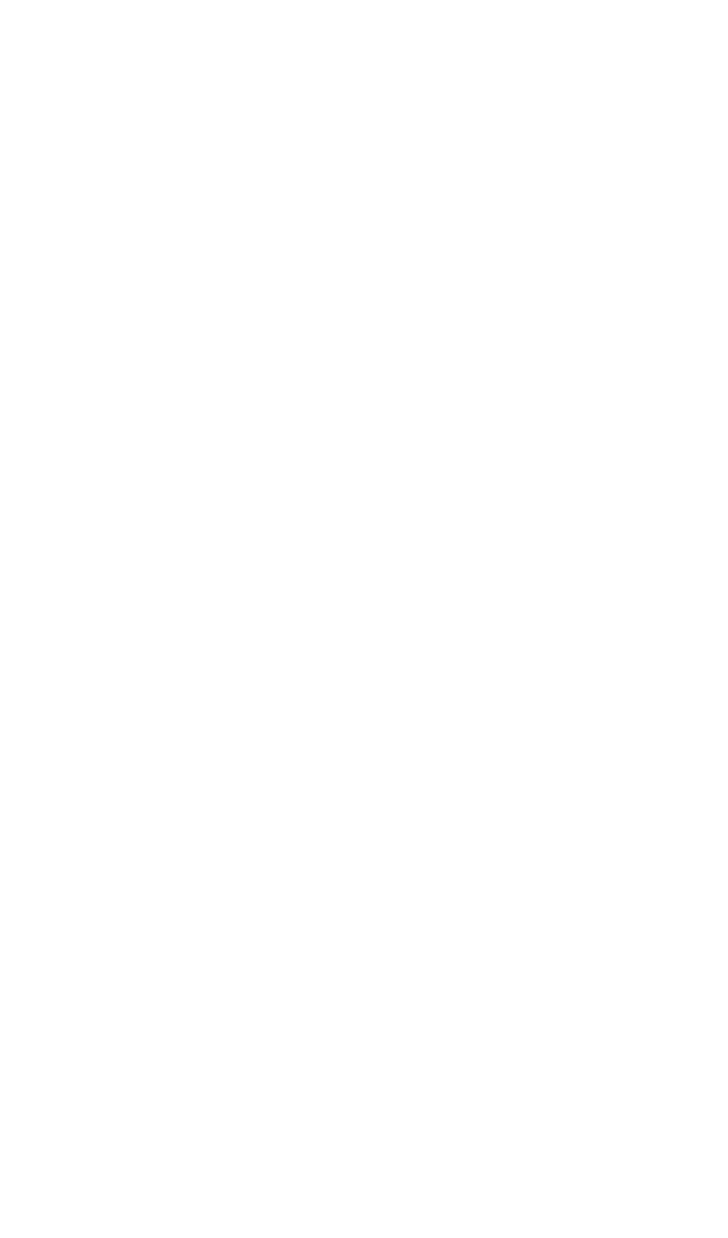
type textarea "*****"
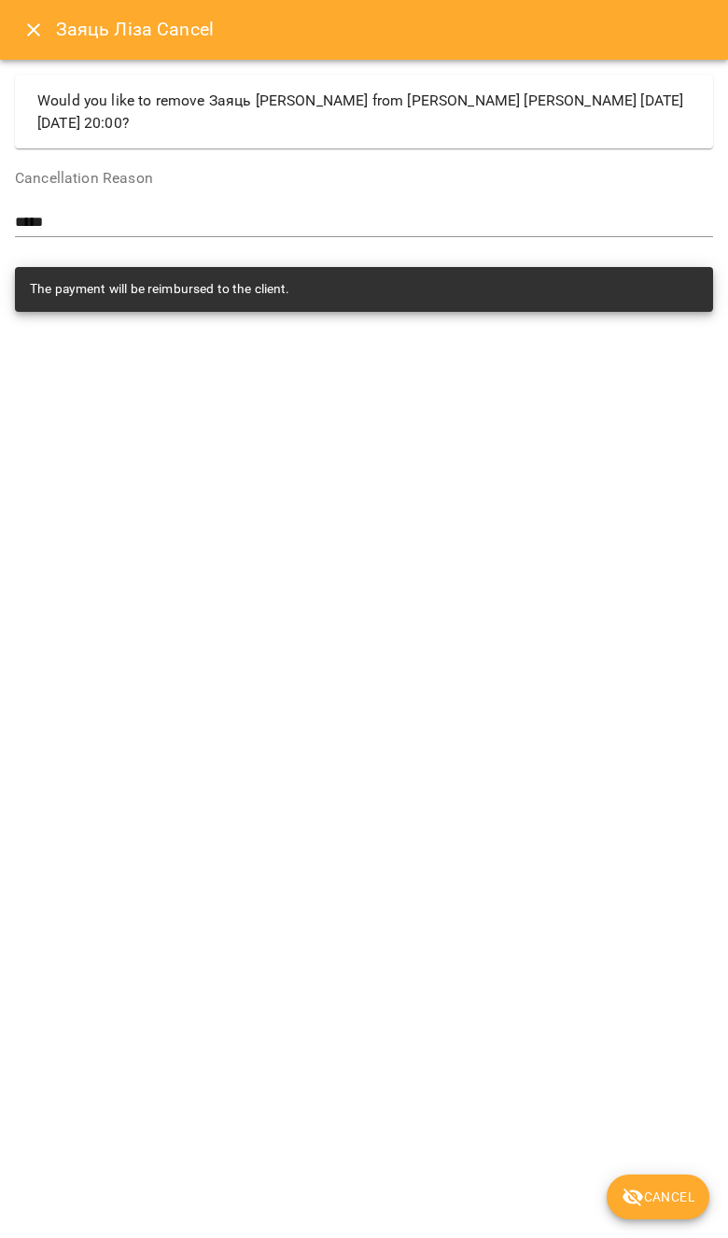
click at [648, 1213] on button "Cancel" at bounding box center [658, 1197] width 103 height 45
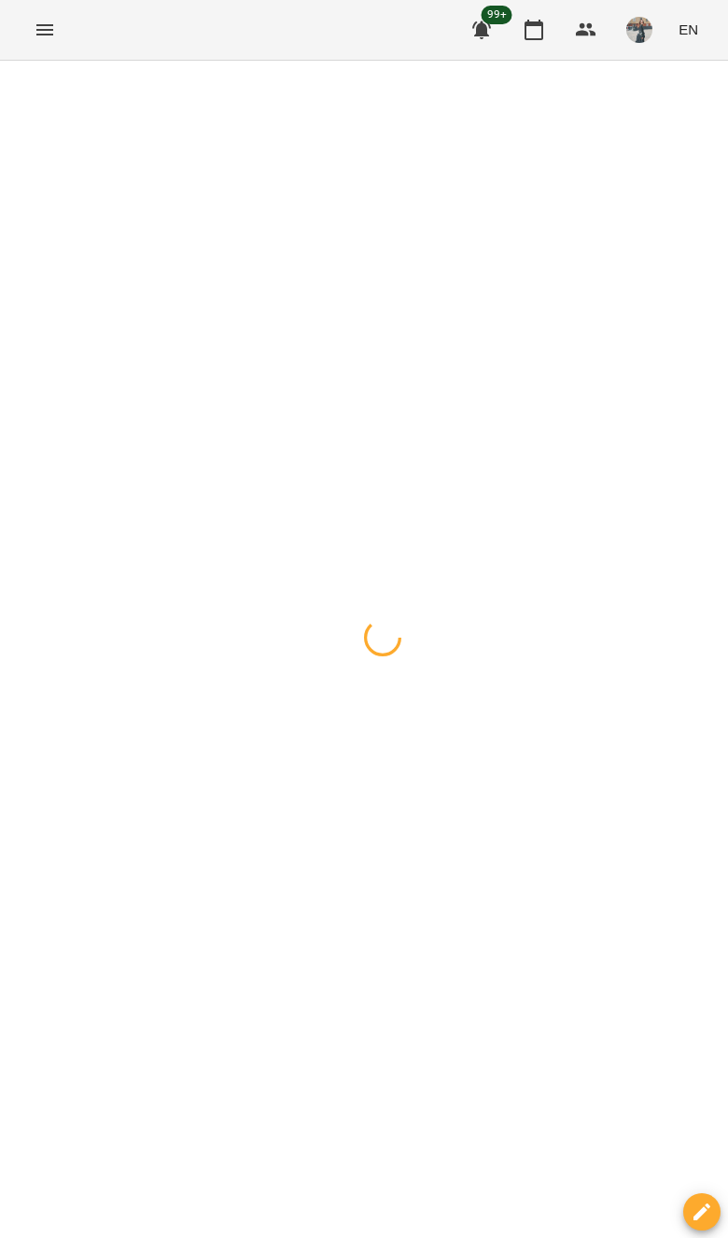
click at [503, 61] on div at bounding box center [364, 61] width 728 height 0
click at [563, 61] on div at bounding box center [364, 61] width 728 height 0
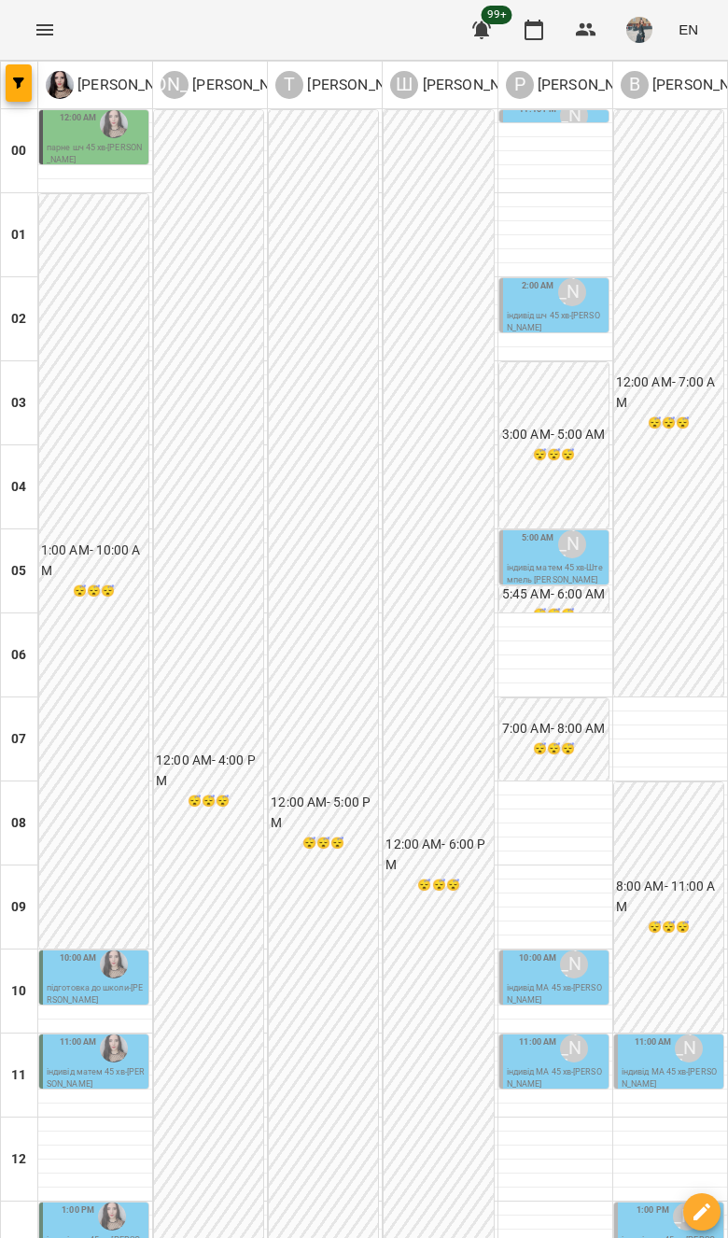
scroll to position [992, 0]
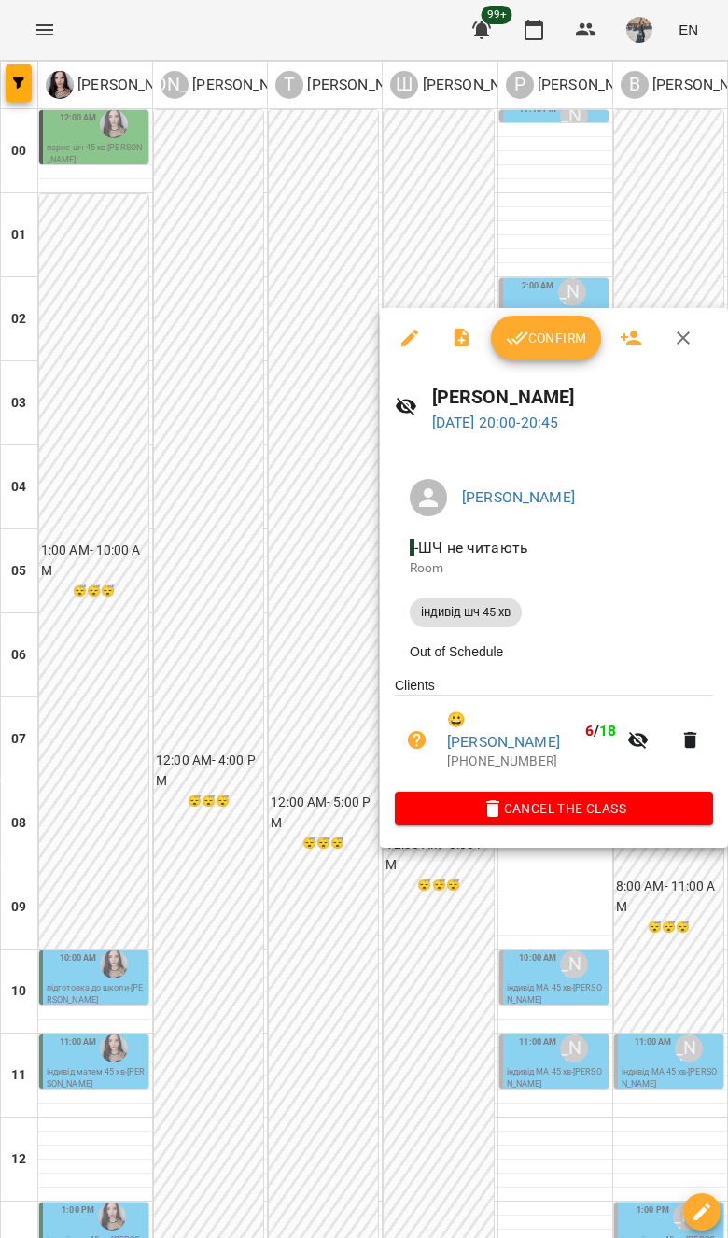
click at [482, 995] on div at bounding box center [364, 619] width 728 height 1238
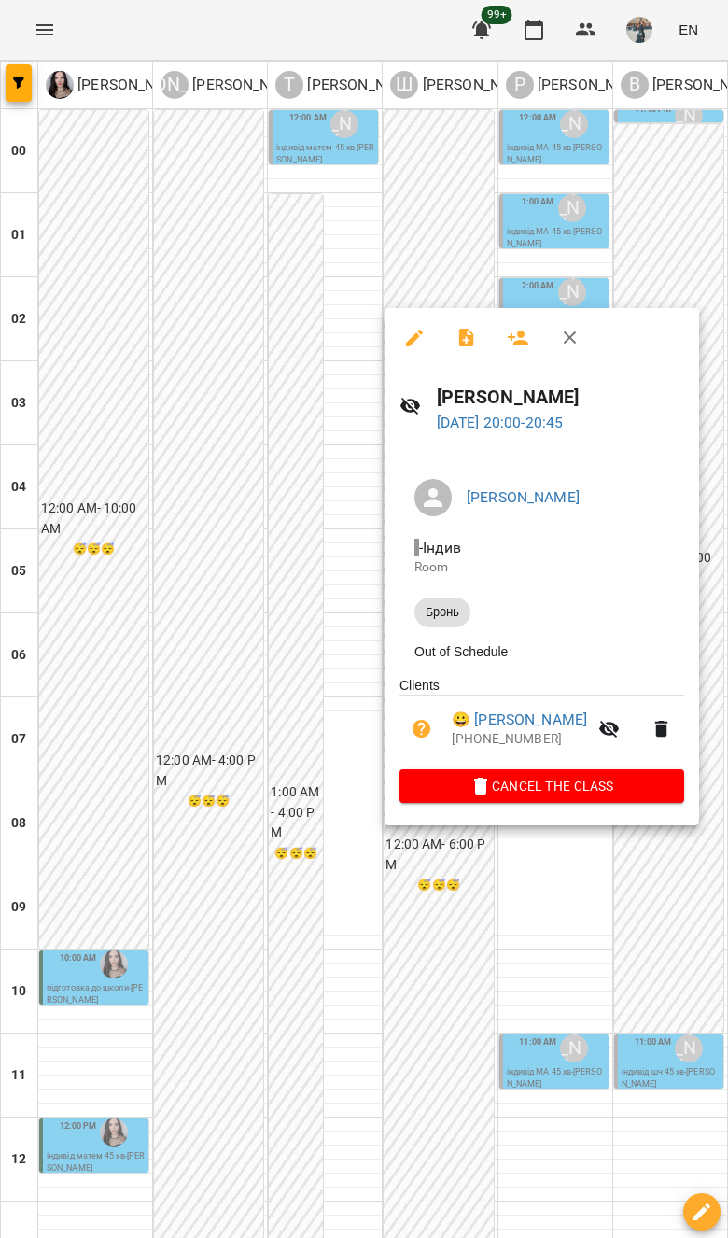
click at [371, 1028] on div at bounding box center [364, 619] width 728 height 1238
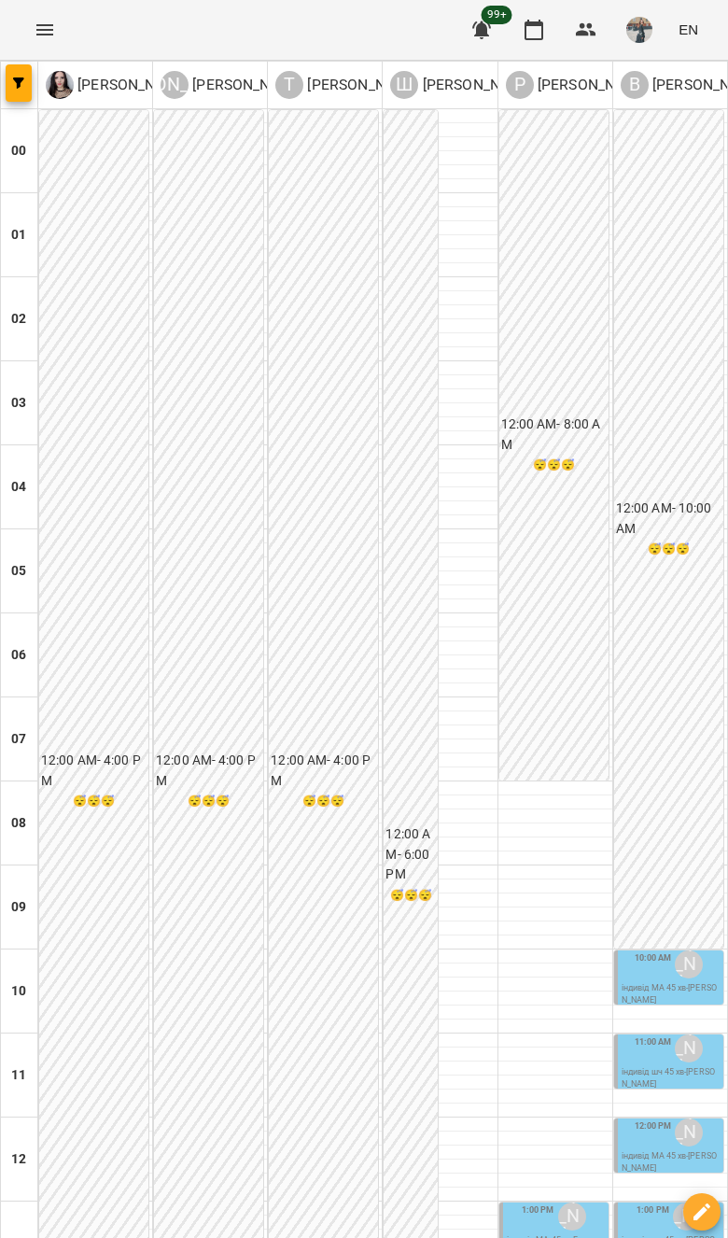
scroll to position [973, 0]
click at [27, 81] on span "button" at bounding box center [19, 83] width 26 height 11
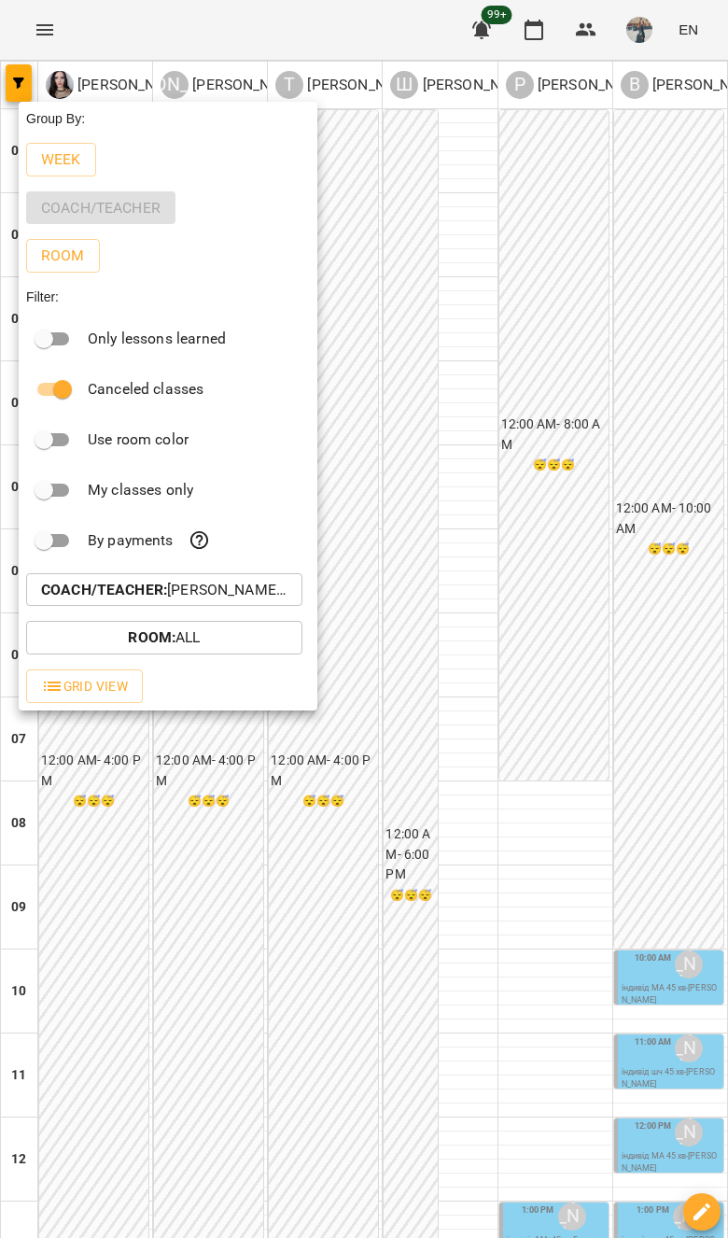
click at [236, 593] on p "Coach/Teacher : Венюкова Єлизавета,Габорак Галина,Лісняк Оксана,Рогаткіна Валер…" at bounding box center [164, 590] width 247 height 22
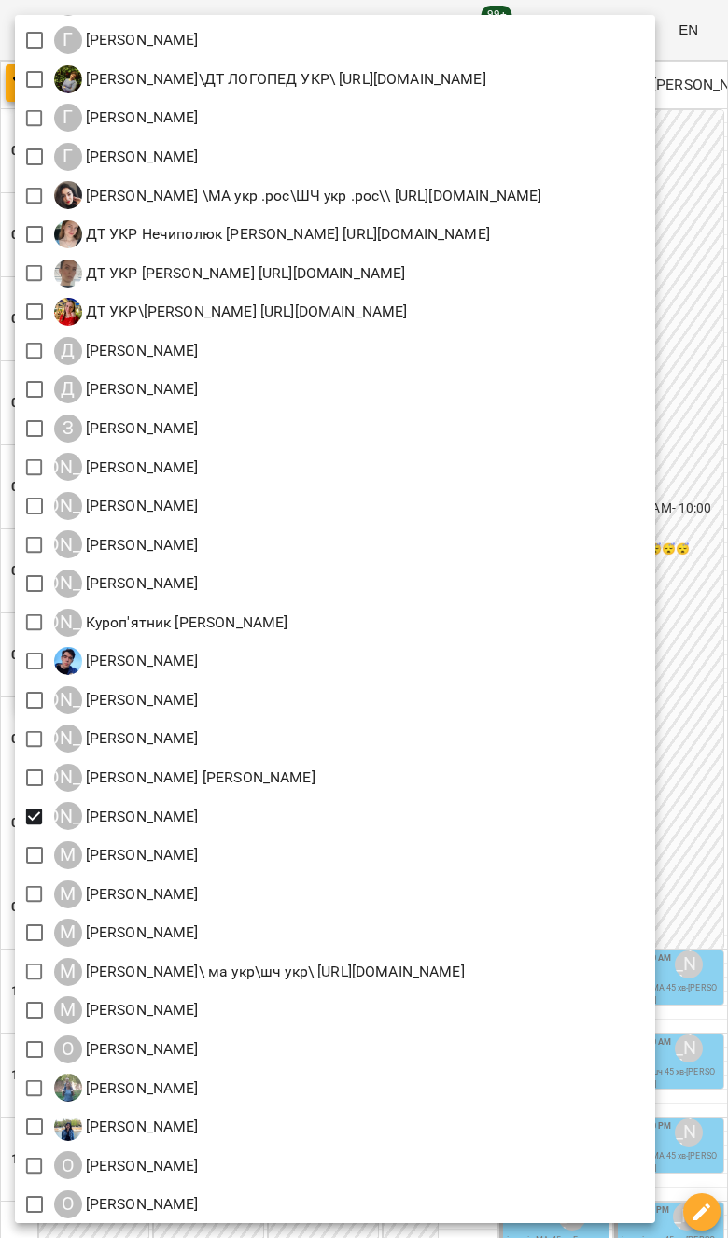
scroll to position [849, 0]
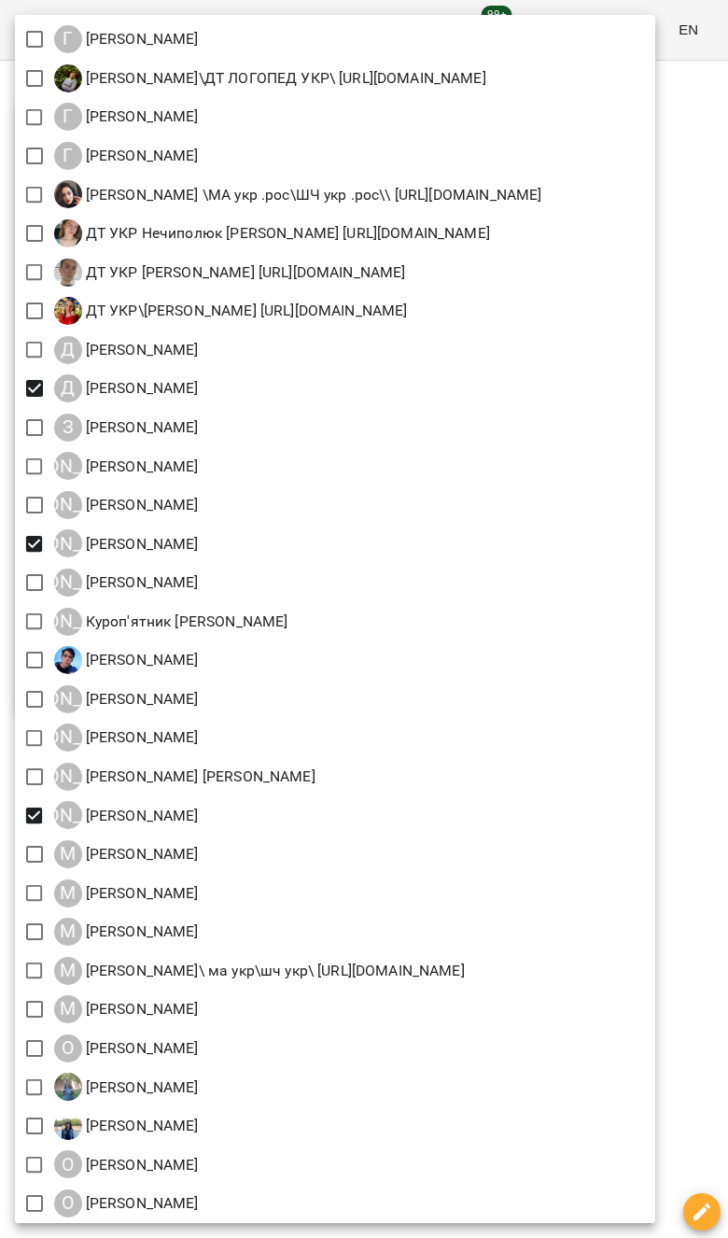
click at [716, 952] on div at bounding box center [364, 619] width 728 height 1238
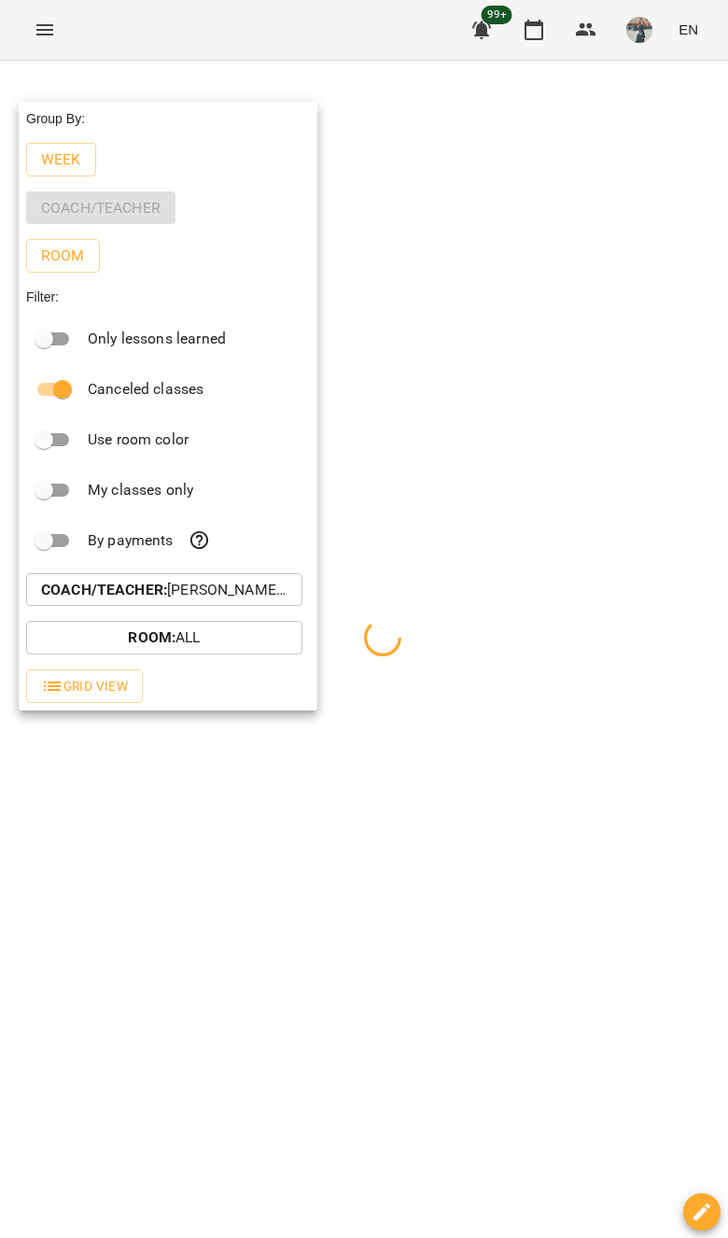
click at [705, 907] on div at bounding box center [364, 619] width 728 height 1238
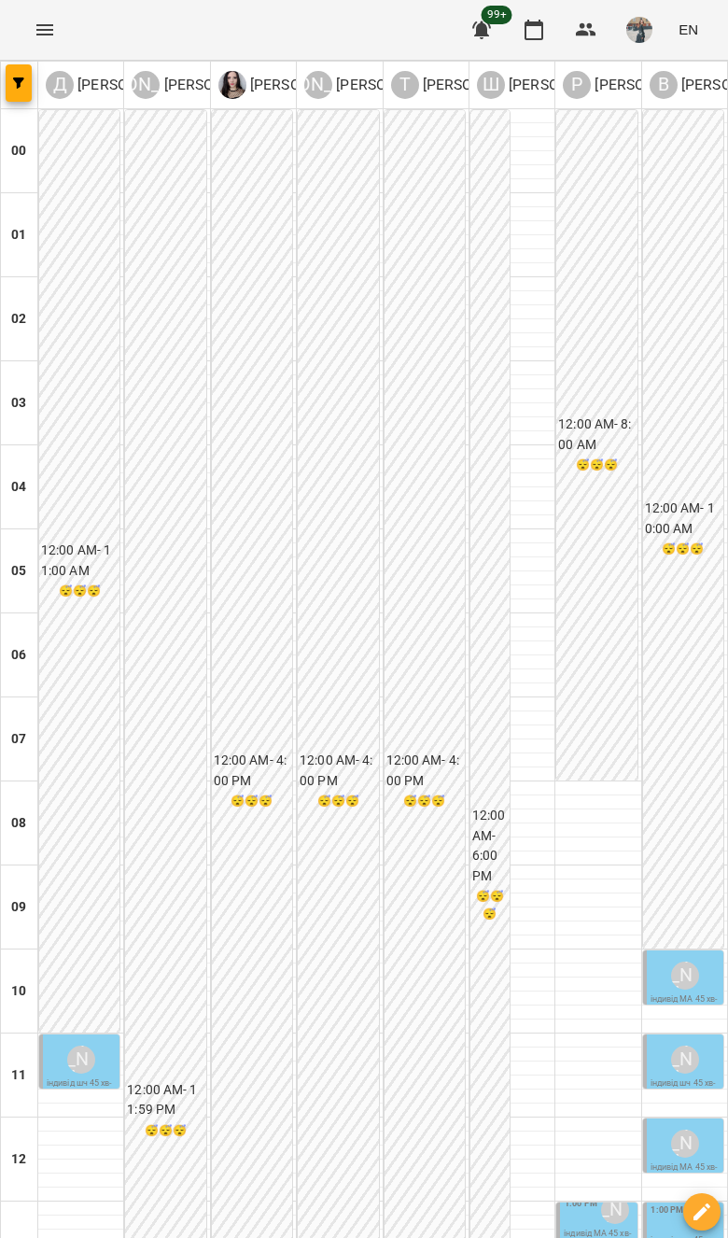
scroll to position [992, 0]
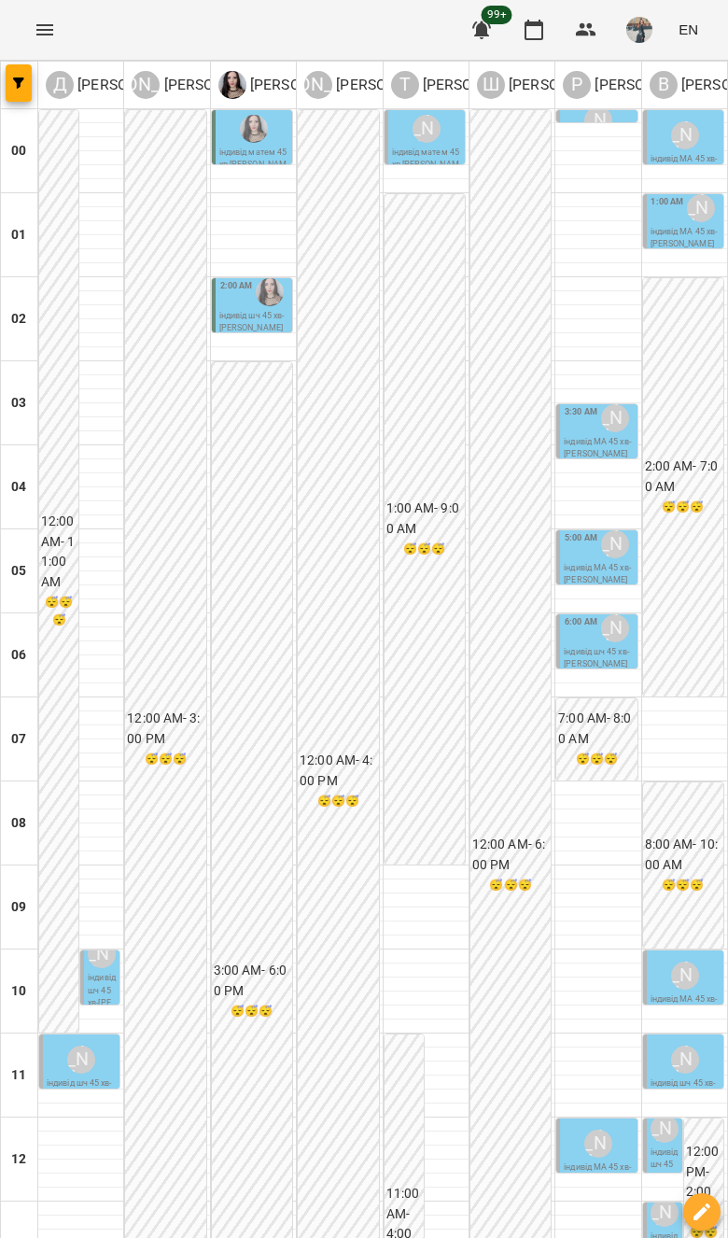
click at [25, 64] on div at bounding box center [19, 85] width 37 height 47
click at [28, 75] on button "button" at bounding box center [19, 82] width 26 height 37
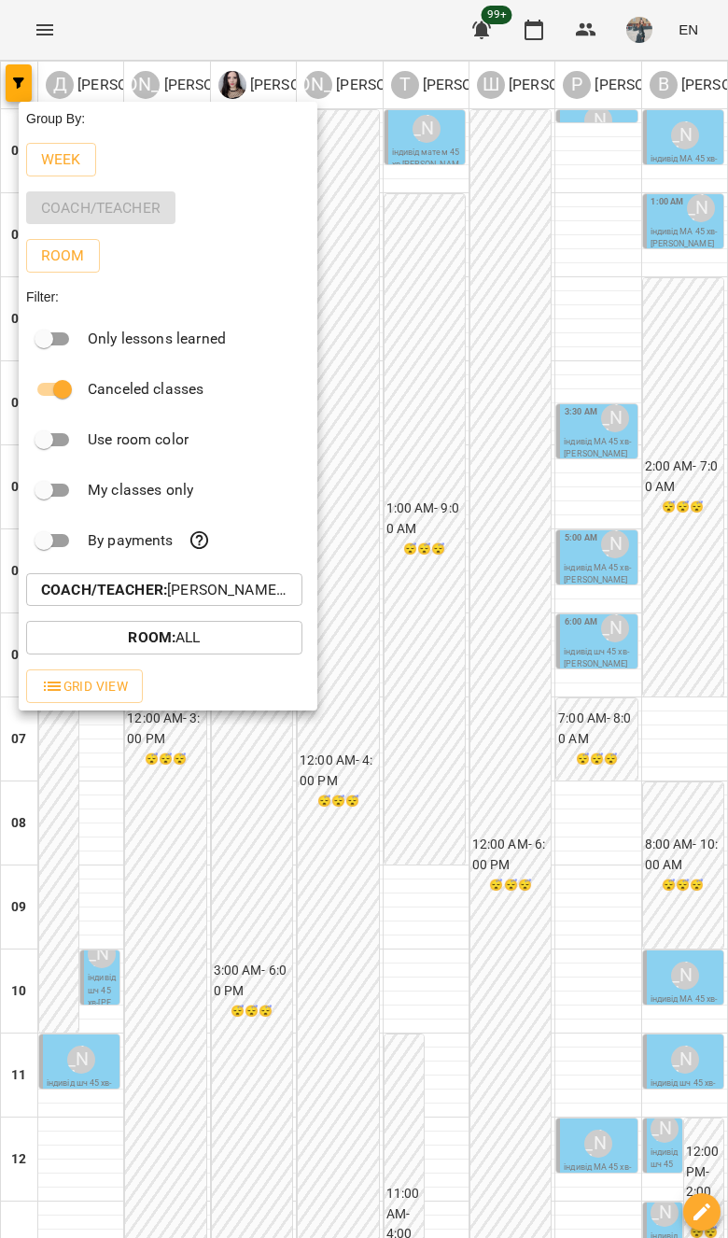
click at [215, 604] on button "Coach/Teacher : Венюкова Єлизавета,Габорак Галина,Данилюк Анастасія,Костишак Іл…" at bounding box center [164, 590] width 276 height 34
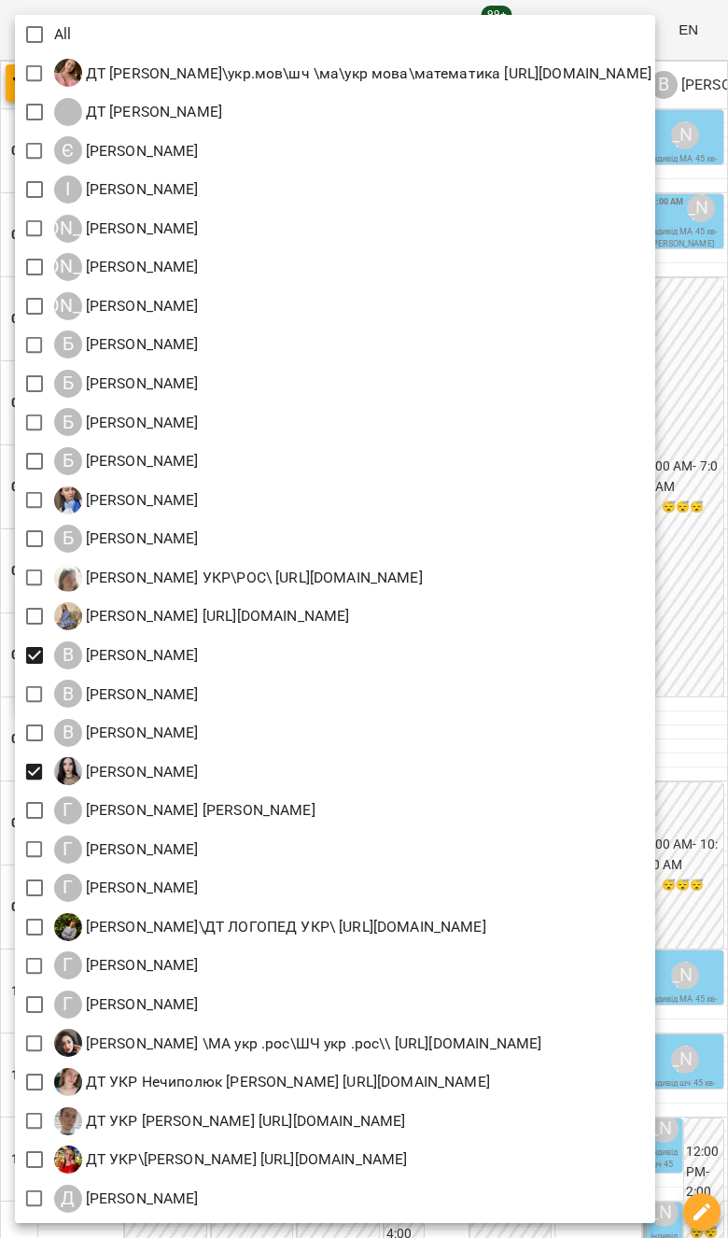
scroll to position [0, 0]
click at [656, 636] on div "Біволару Аліна https://us06web.zoom.us/j/83742518055" at bounding box center [335, 616] width 641 height 39
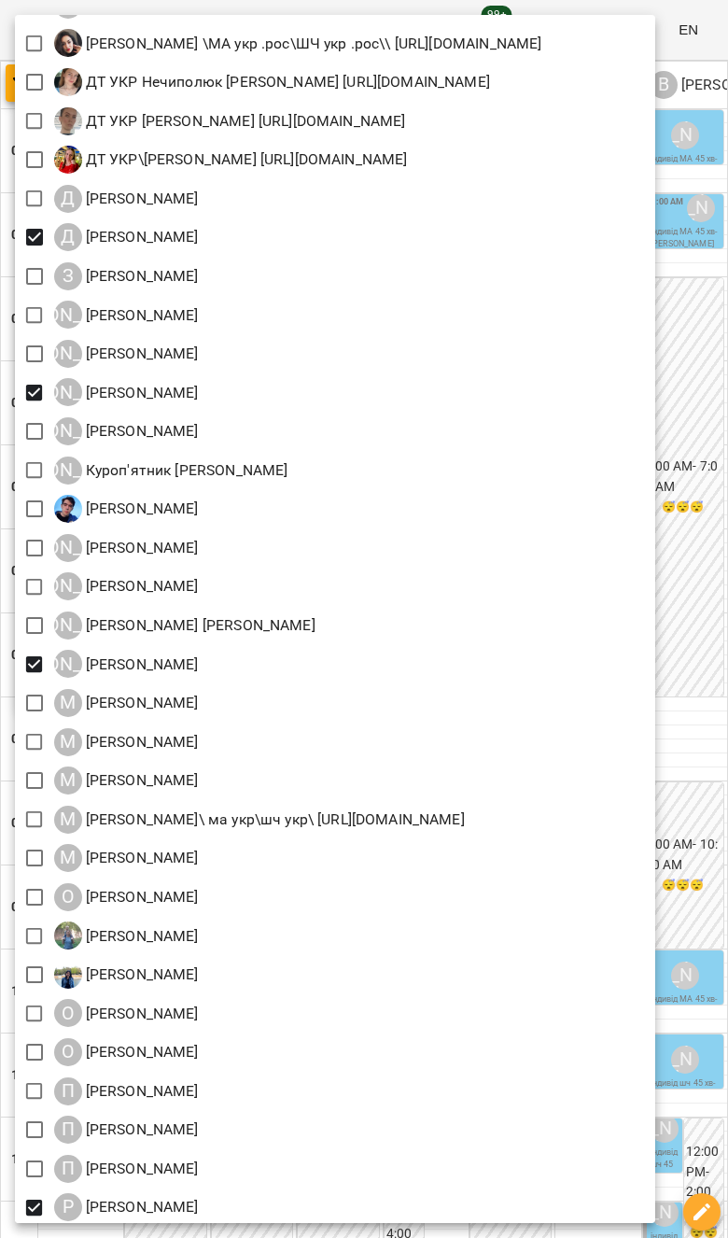
scroll to position [1000, 0]
